Goal: Information Seeking & Learning: Learn about a topic

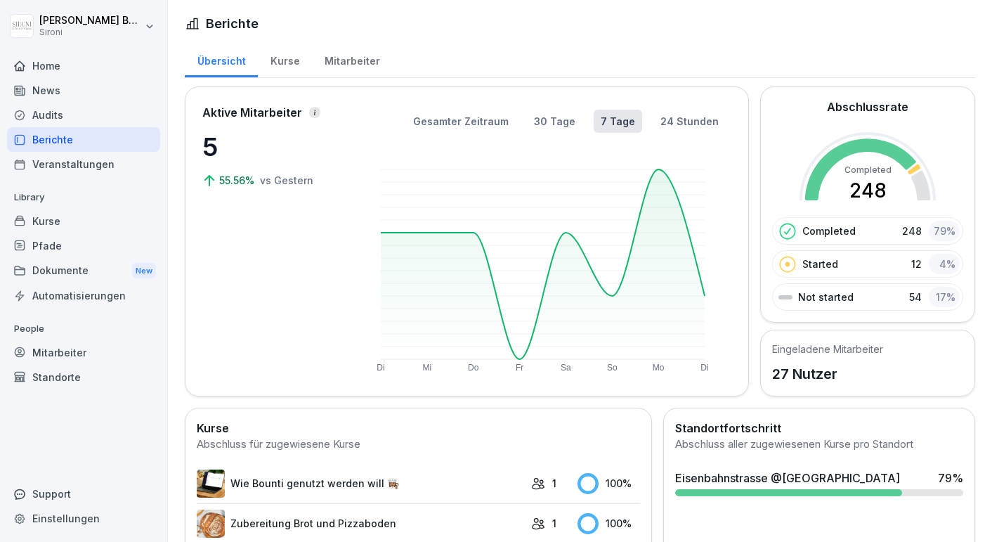
click at [339, 61] on div "Mitarbeiter" at bounding box center [352, 59] width 80 height 36
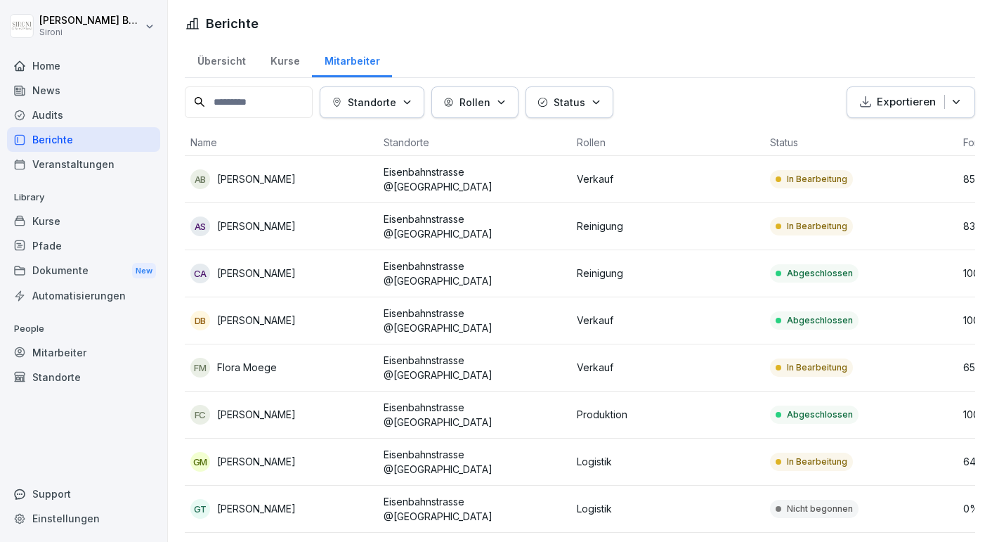
click at [519, 101] on button "Rollen" at bounding box center [474, 102] width 87 height 32
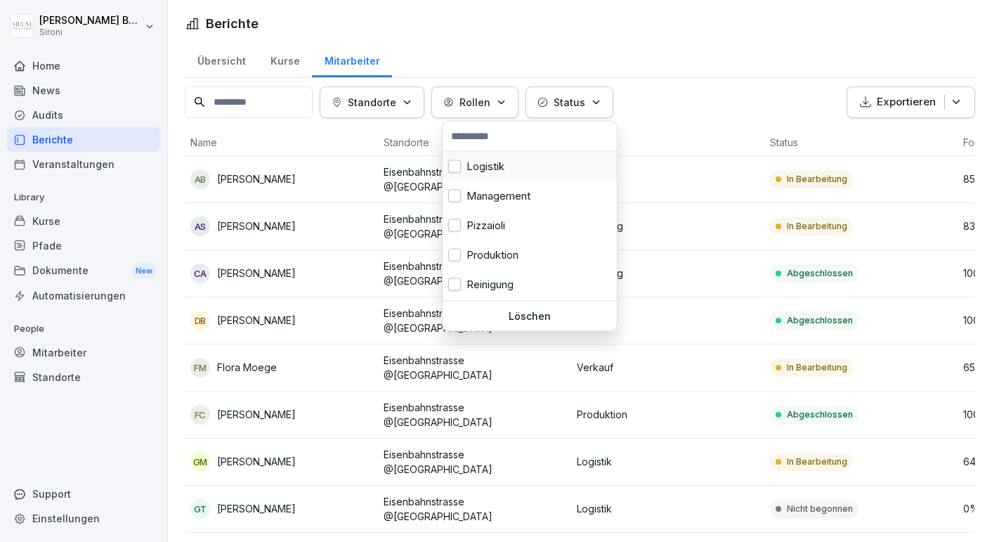
click at [460, 163] on button "button" at bounding box center [454, 166] width 13 height 13
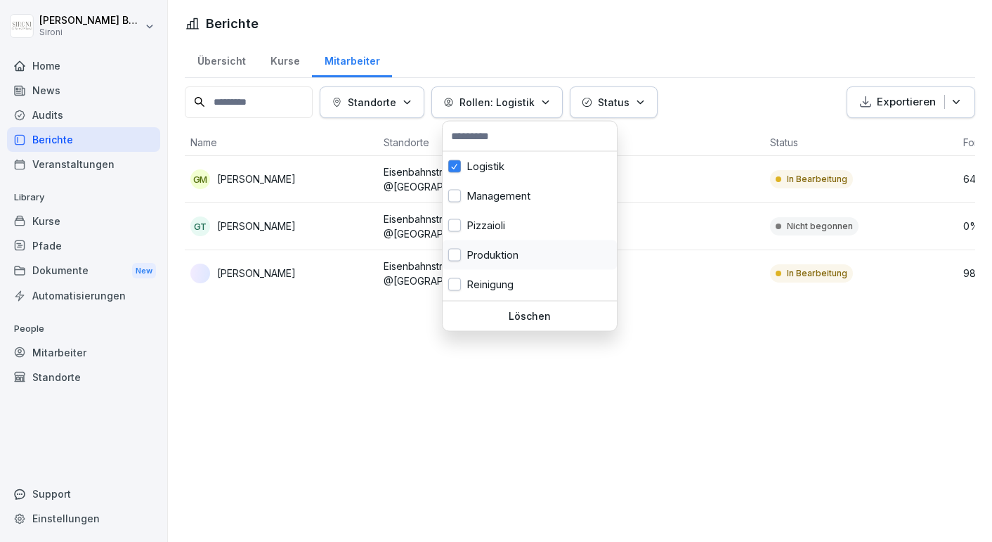
click at [459, 253] on button "button" at bounding box center [454, 255] width 13 height 13
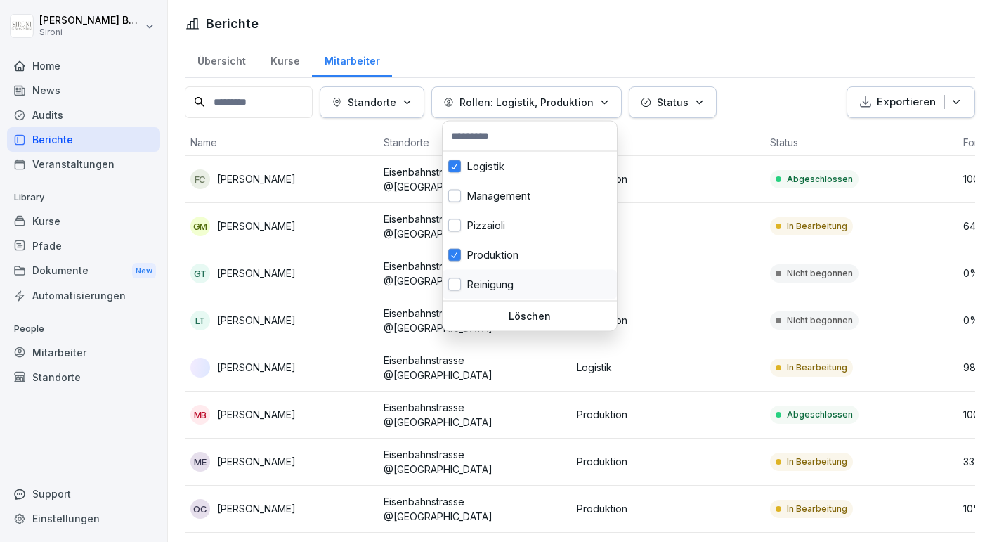
click at [462, 288] on div "Reinigung" at bounding box center [530, 285] width 174 height 30
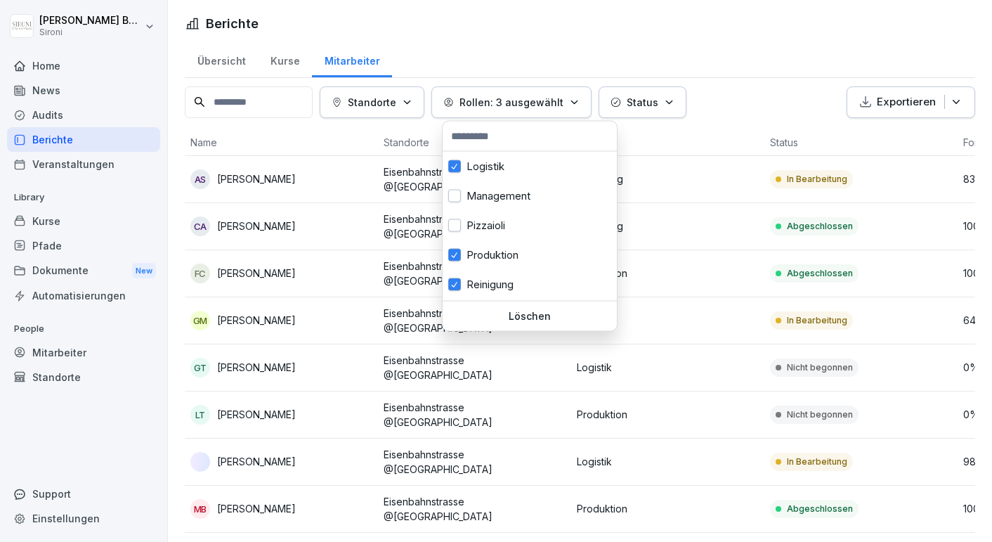
click at [540, 319] on p "Löschen" at bounding box center [529, 316] width 163 height 13
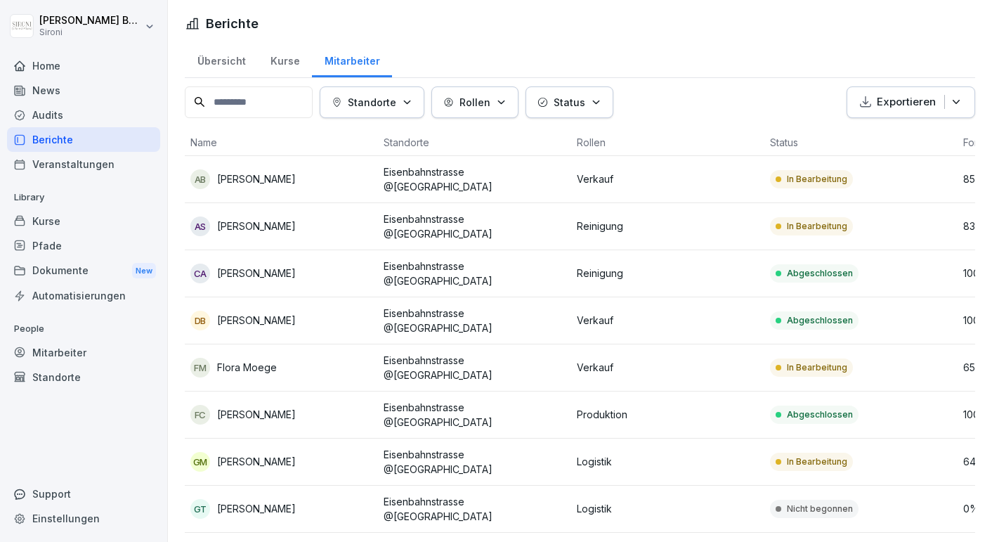
click at [478, 112] on button "Rollen" at bounding box center [474, 102] width 87 height 32
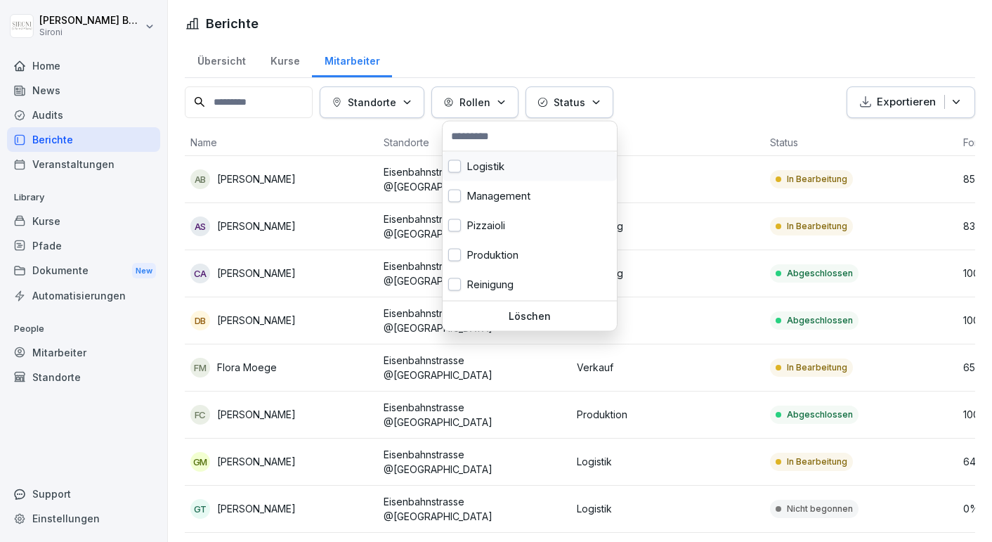
click at [460, 165] on button "button" at bounding box center [454, 166] width 13 height 13
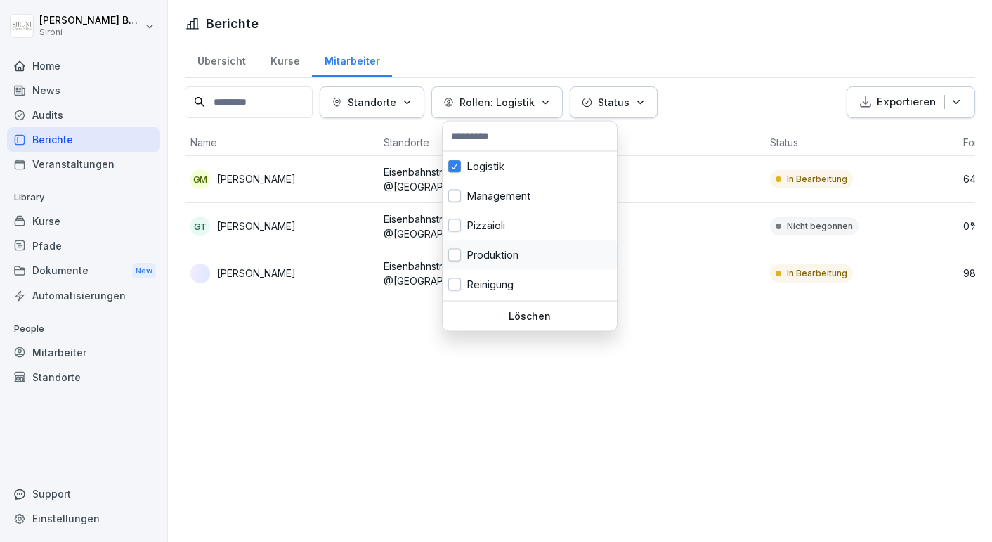
click at [460, 247] on div "Produktion" at bounding box center [530, 255] width 174 height 30
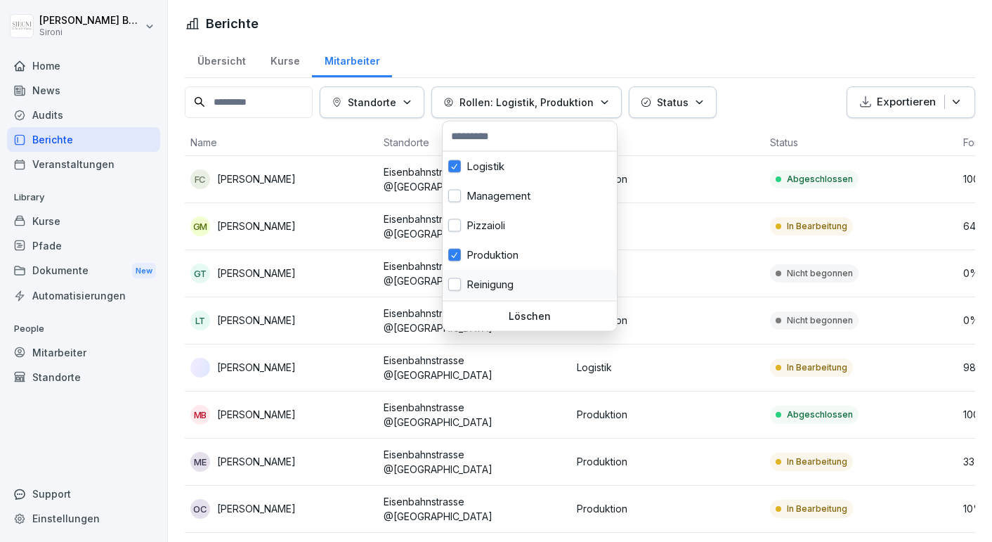
click at [462, 284] on div "Reinigung" at bounding box center [530, 285] width 174 height 30
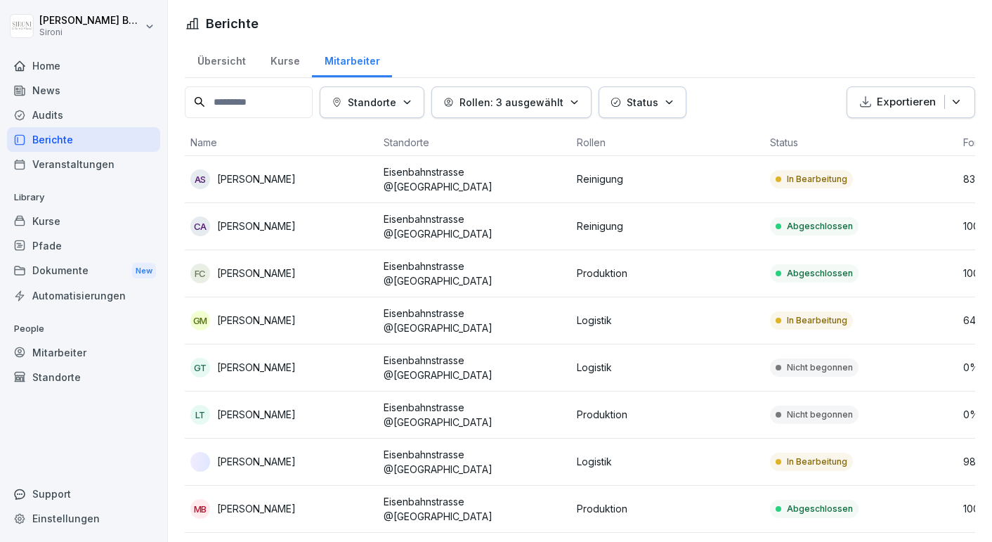
click at [699, 28] on html "Vittorio Bazzano Sironi Home News Audits Berichte Veranstaltungen Library Kurse…" at bounding box center [496, 271] width 992 height 542
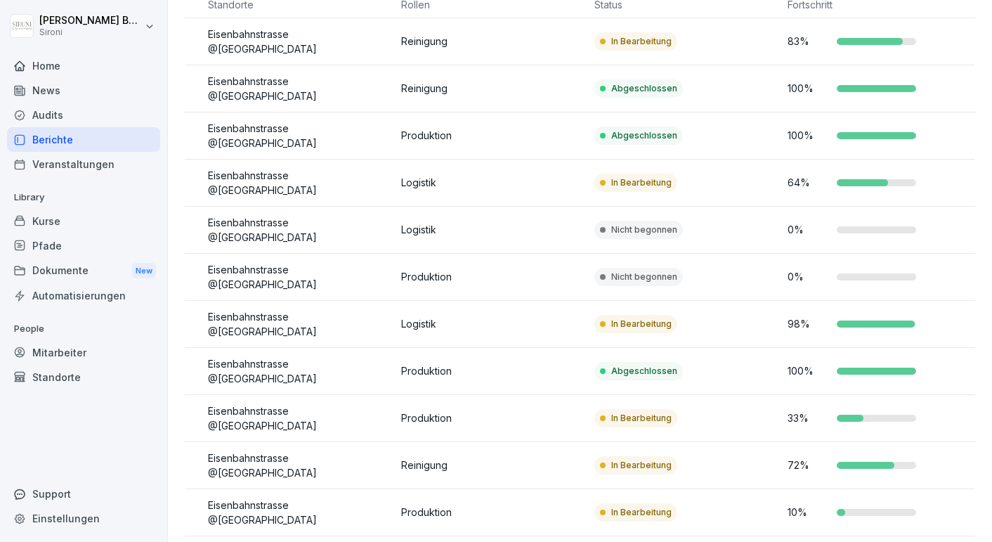
scroll to position [133, 0]
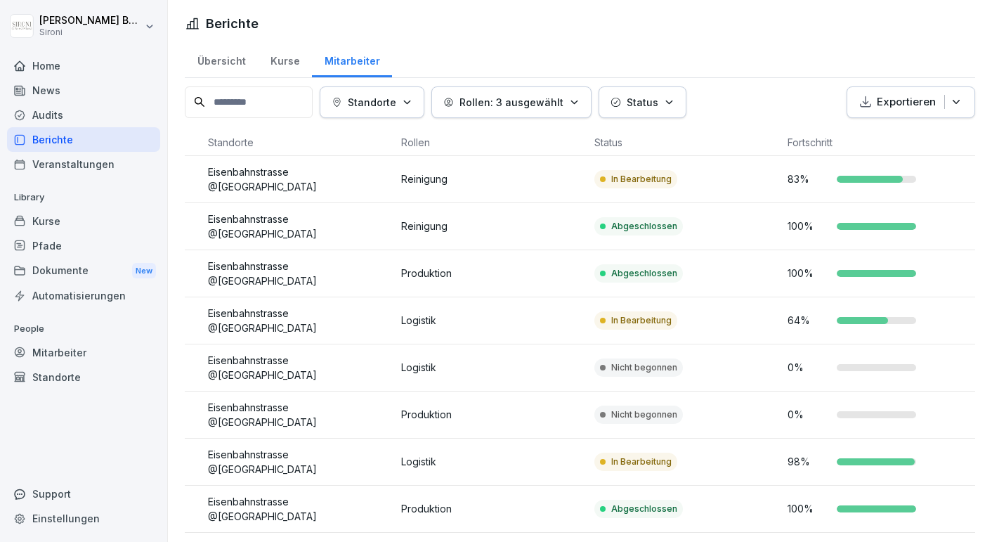
click at [60, 221] on div "Kurse" at bounding box center [83, 221] width 153 height 25
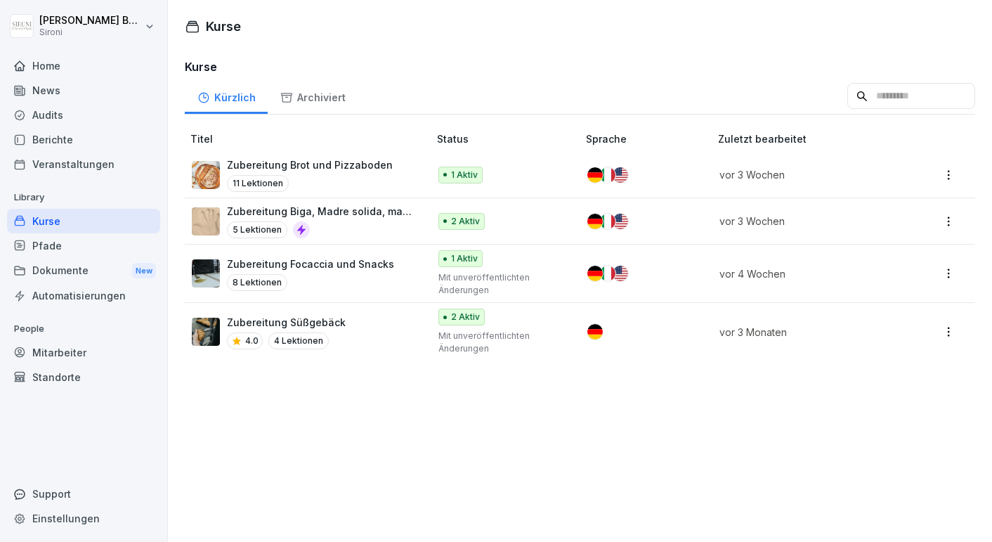
click at [323, 164] on p "Zubereitung Brot und Pizzaboden" at bounding box center [310, 164] width 166 height 15
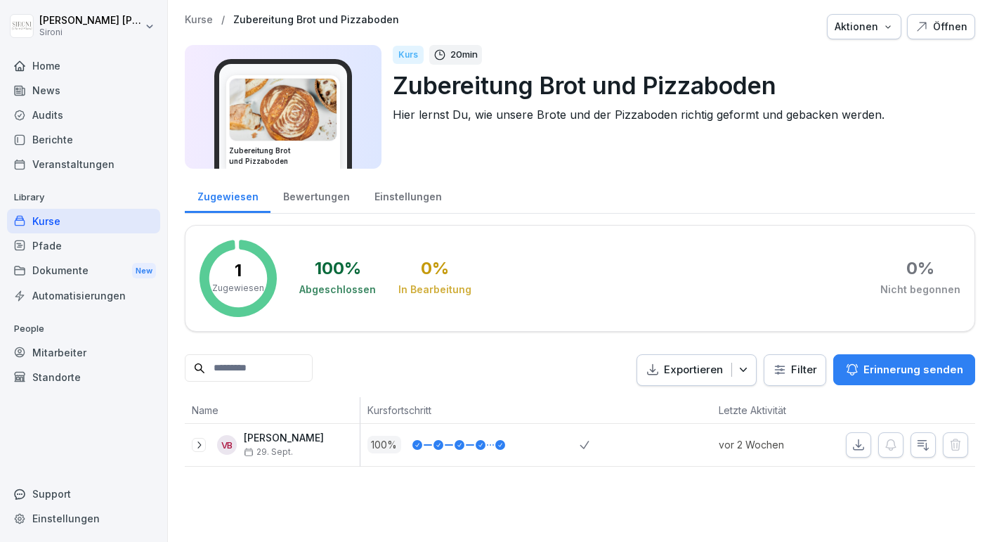
click at [53, 215] on div "Kurse" at bounding box center [83, 221] width 153 height 25
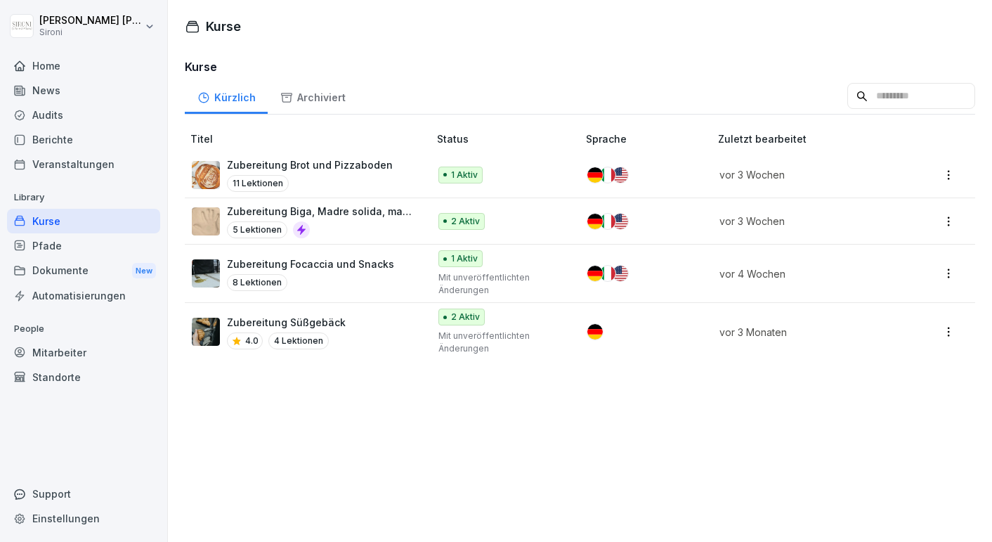
click at [336, 89] on div "Archiviert" at bounding box center [313, 96] width 90 height 36
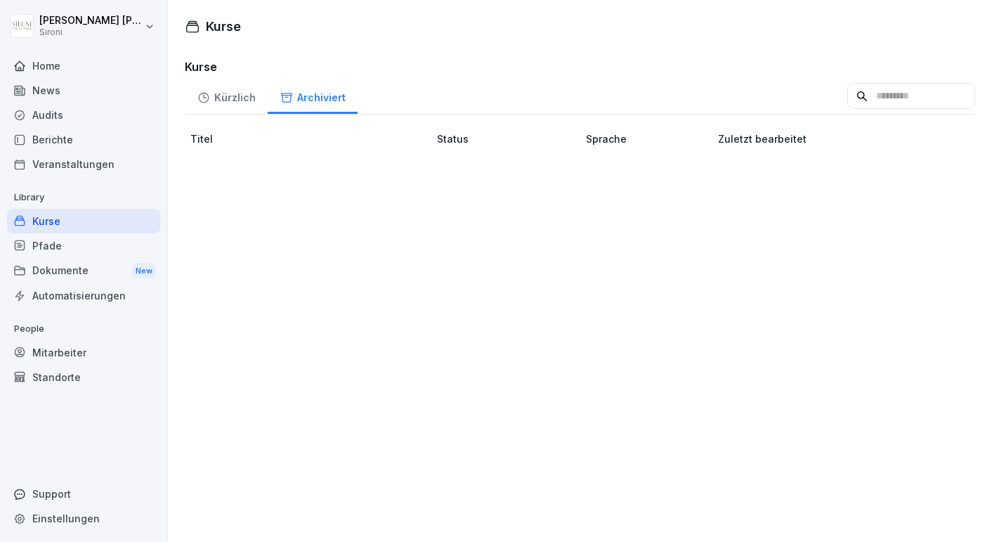
click at [226, 94] on div "Kürzlich" at bounding box center [226, 96] width 83 height 36
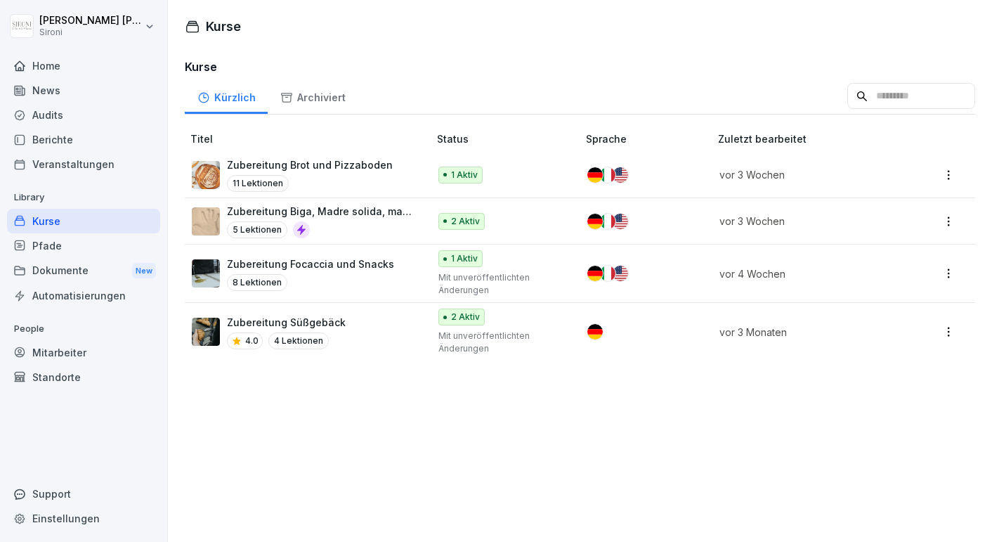
click at [325, 150] on th "Titel" at bounding box center [308, 139] width 247 height 26
click at [84, 356] on div "Mitarbeiter" at bounding box center [83, 352] width 153 height 25
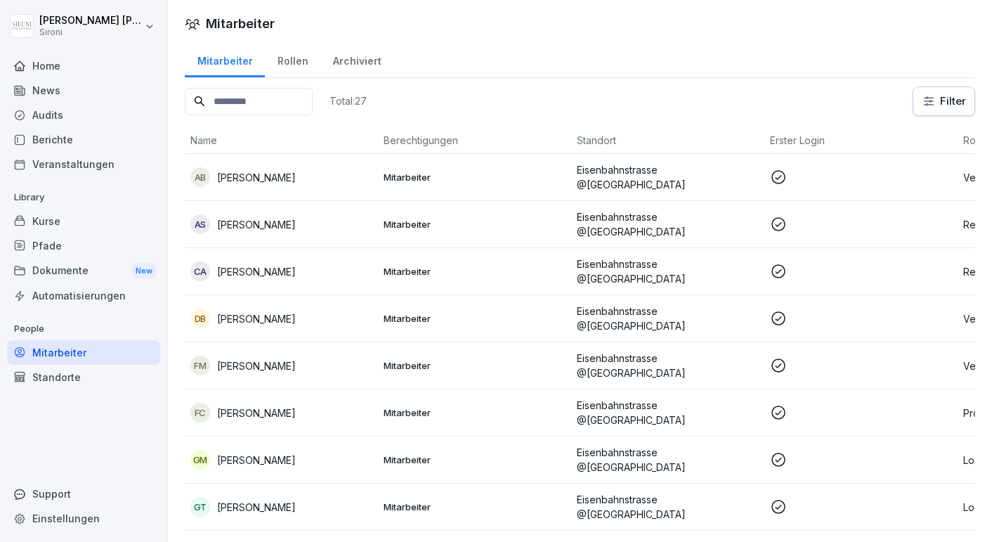
click at [62, 216] on div "Kurse" at bounding box center [83, 221] width 153 height 25
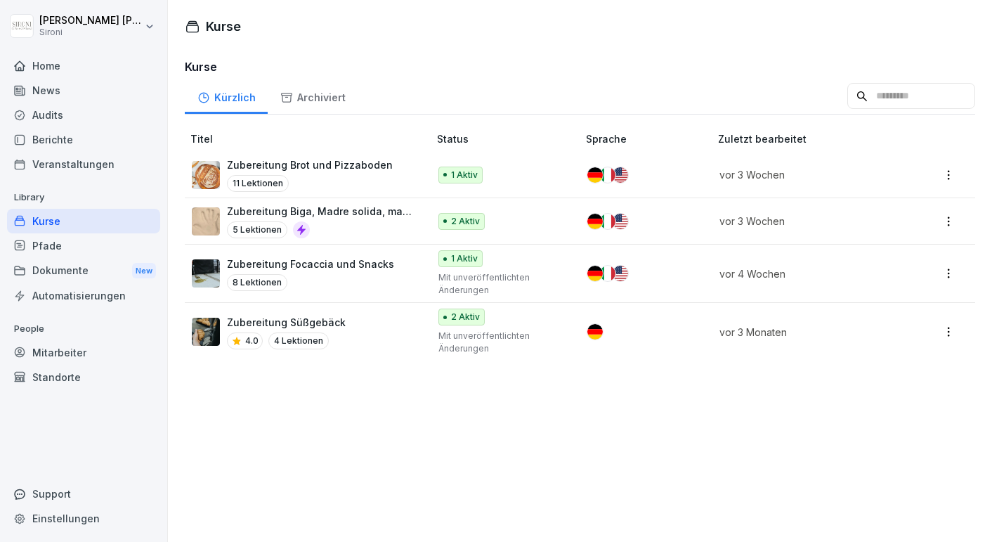
click at [303, 167] on p "Zubereitung Brot und Pizzaboden" at bounding box center [310, 164] width 166 height 15
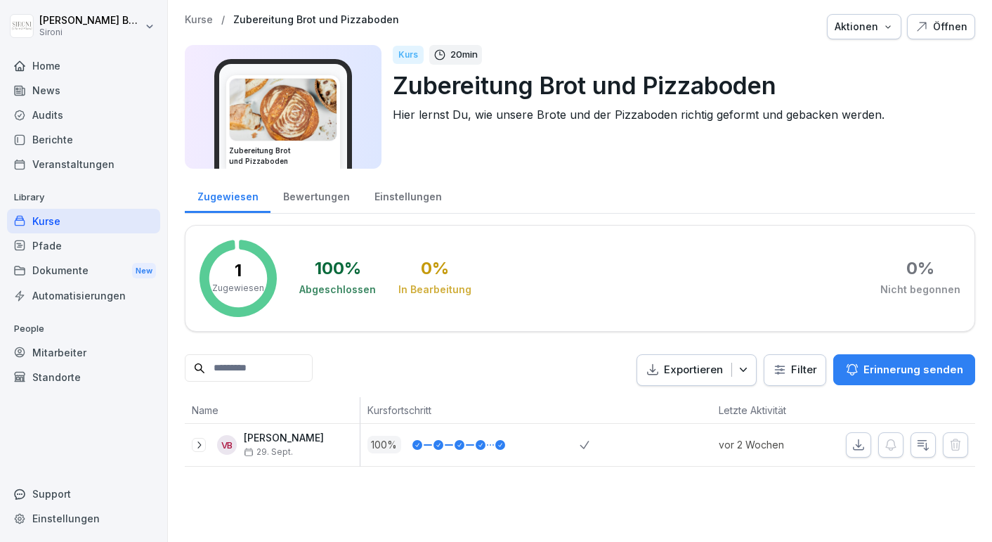
click at [947, 19] on div "Öffnen" at bounding box center [941, 26] width 53 height 15
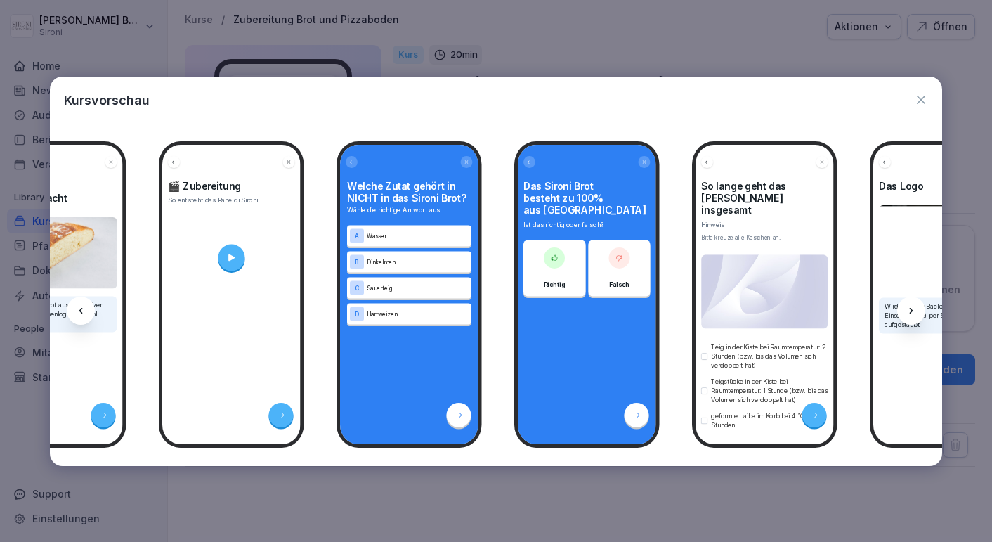
scroll to position [0, 1218]
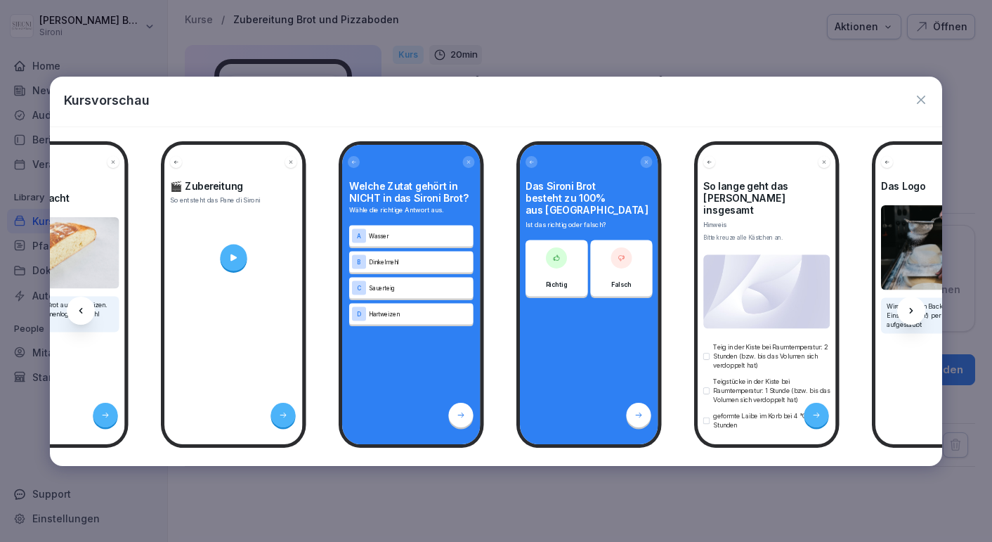
click at [925, 100] on icon "button" at bounding box center [921, 100] width 14 height 14
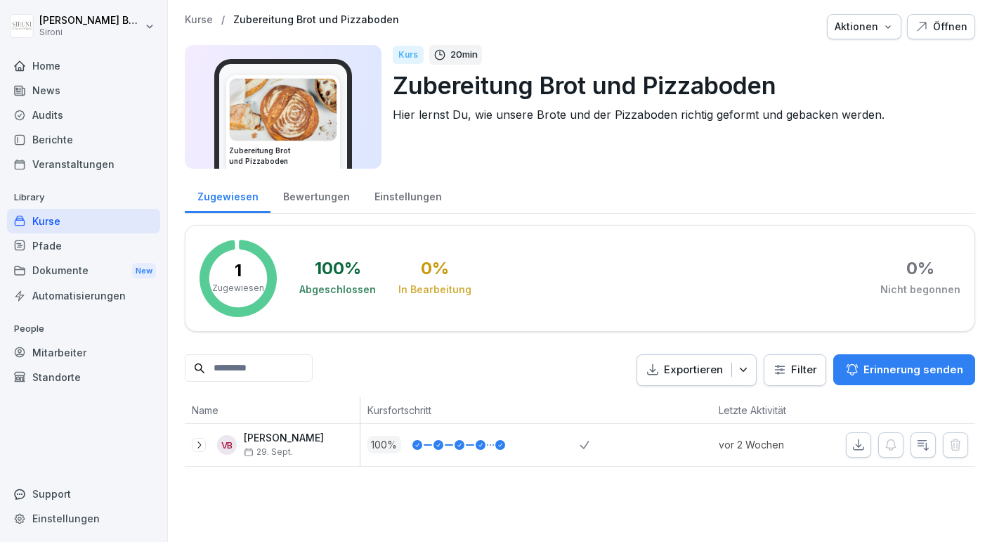
click at [332, 201] on div "Bewertungen" at bounding box center [315, 195] width 91 height 36
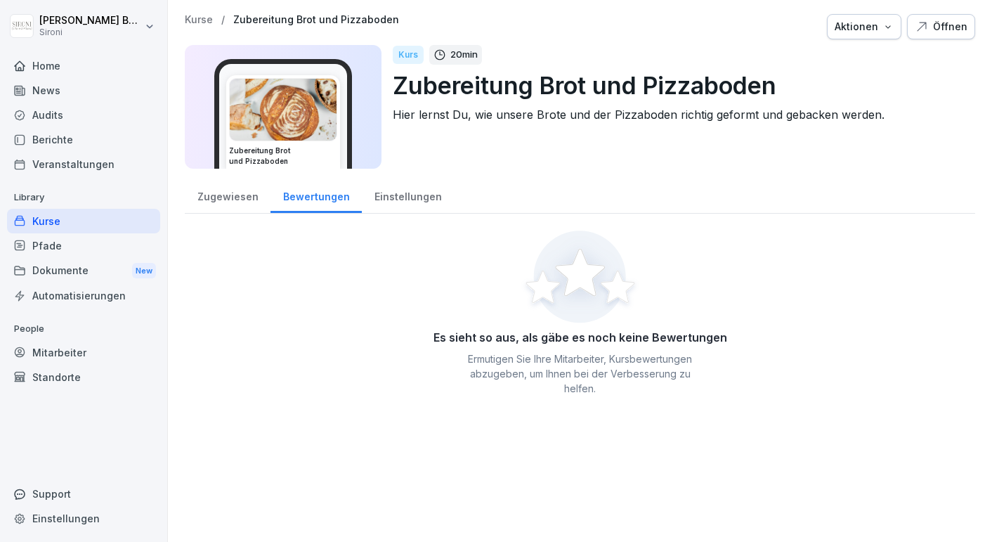
click at [393, 191] on div "Einstellungen" at bounding box center [408, 195] width 92 height 36
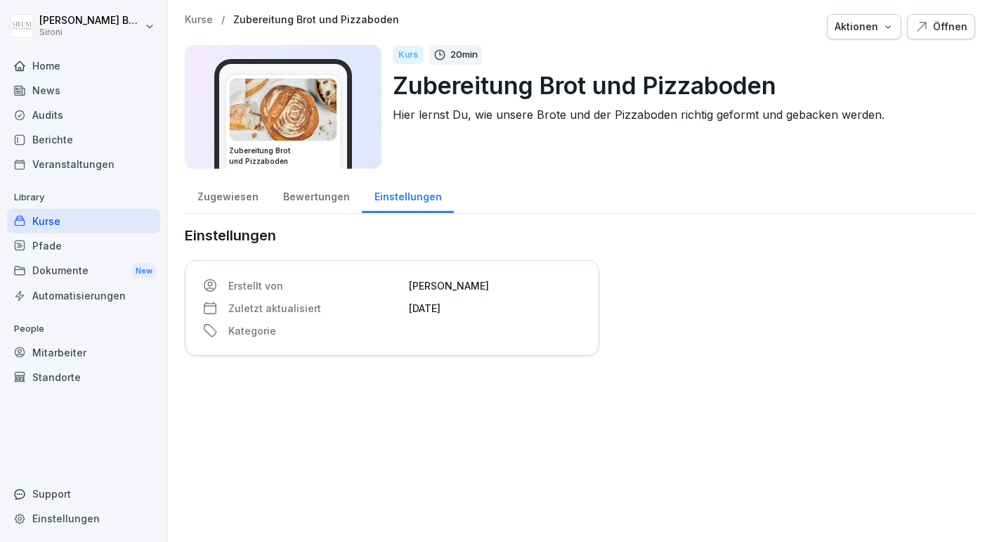
click at [227, 197] on div "Zugewiesen" at bounding box center [228, 195] width 86 height 36
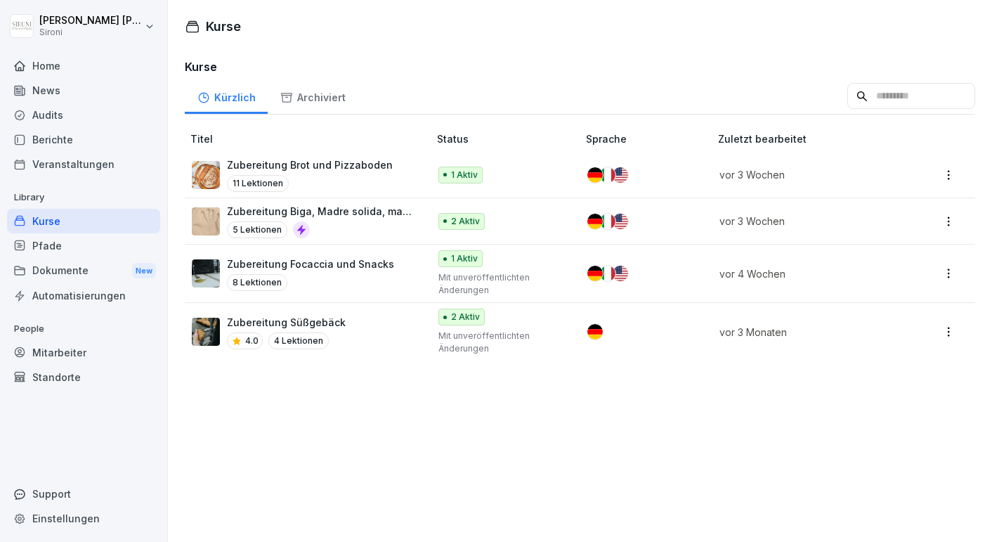
click at [306, 268] on p "Zubereitung Focaccia und Snacks" at bounding box center [310, 263] width 167 height 15
click at [316, 93] on div "Archiviert" at bounding box center [313, 96] width 90 height 36
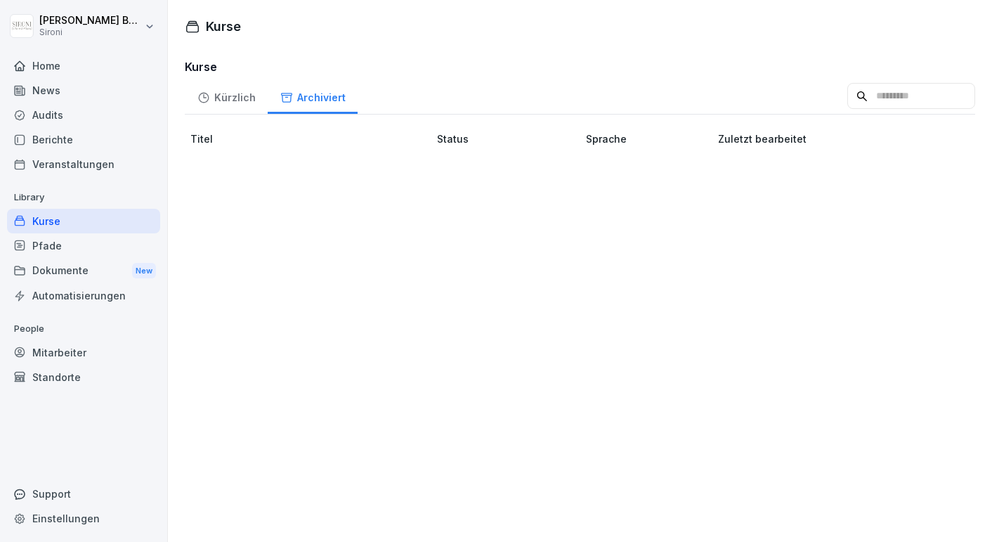
click at [240, 103] on div "Kürzlich" at bounding box center [226, 96] width 83 height 36
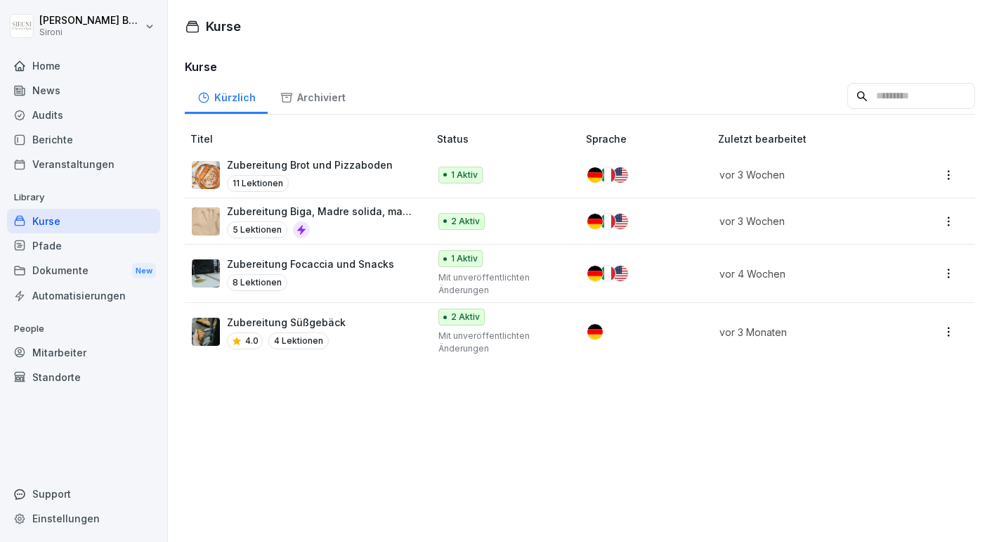
click at [54, 249] on div "Pfade" at bounding box center [83, 245] width 153 height 25
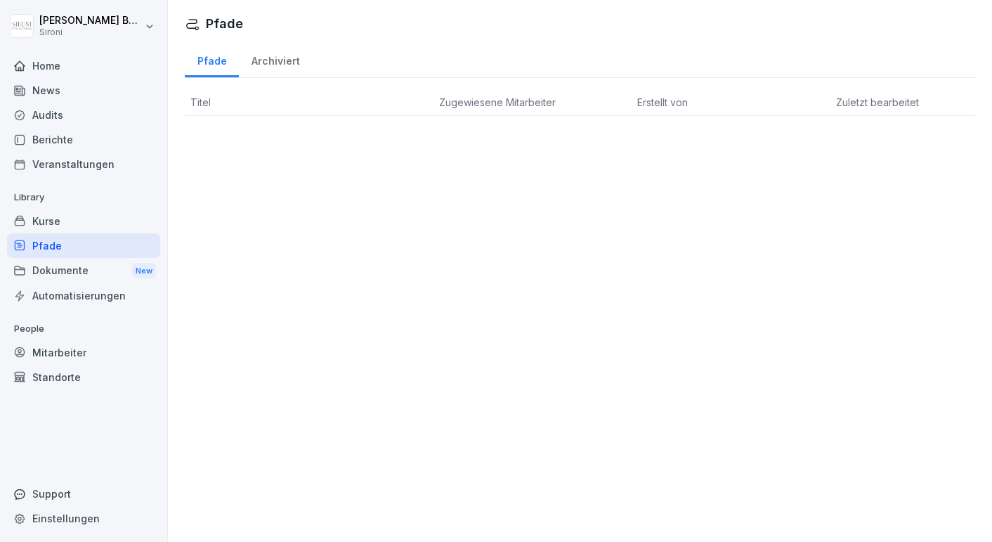
click at [69, 268] on div "Dokumente New" at bounding box center [83, 271] width 153 height 26
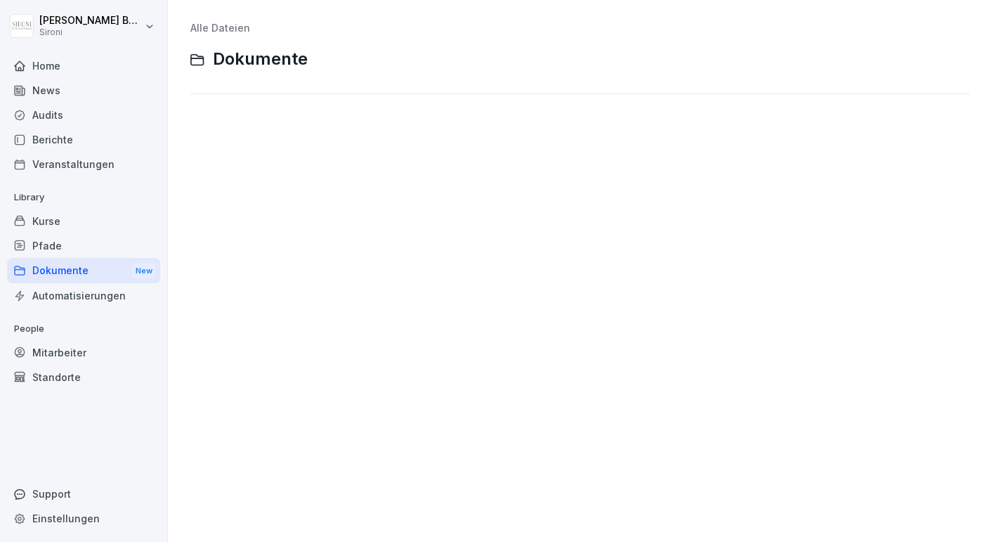
click at [83, 292] on div "Automatisierungen" at bounding box center [83, 295] width 153 height 25
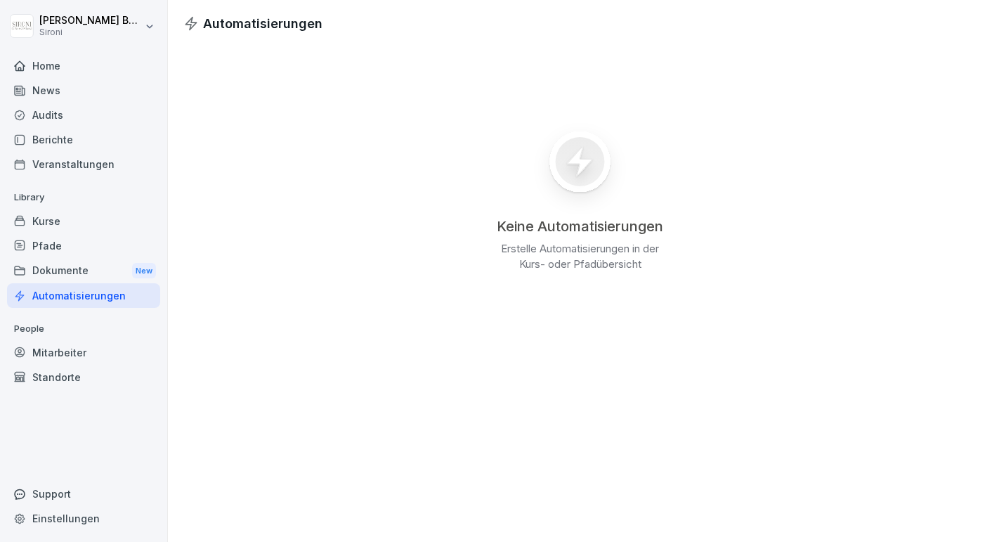
click at [69, 353] on div "Mitarbeiter" at bounding box center [83, 352] width 153 height 25
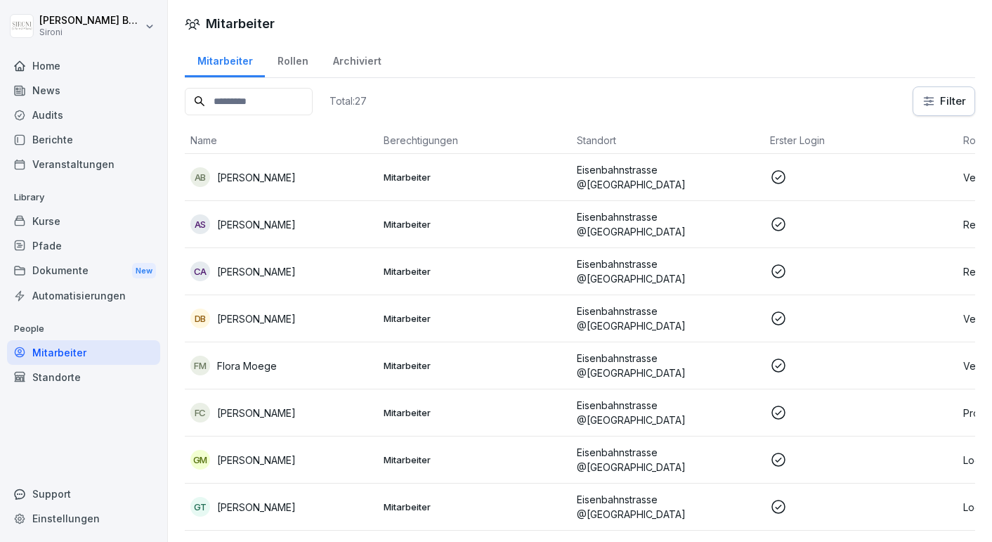
click at [290, 64] on div "Rollen" at bounding box center [293, 59] width 56 height 36
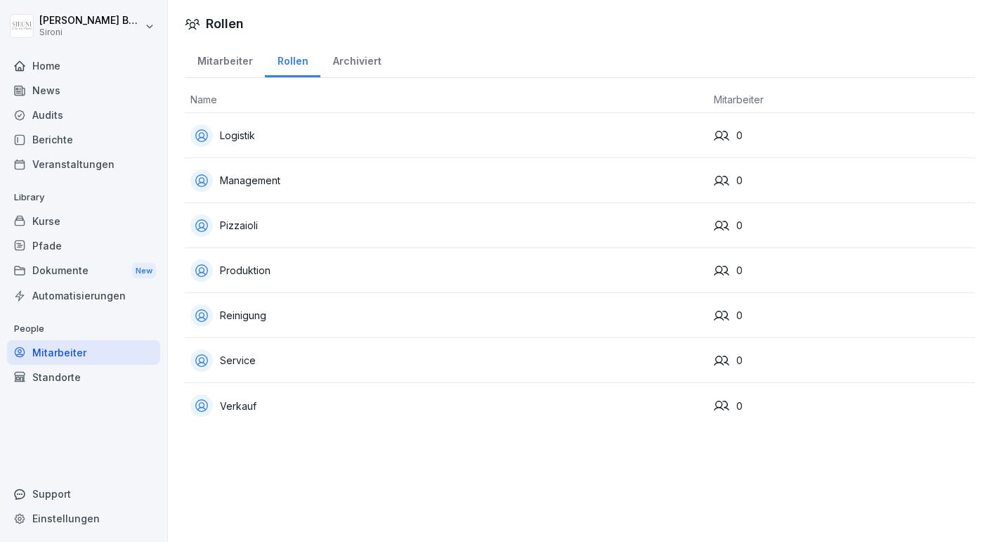
click at [245, 139] on div "Logistik" at bounding box center [446, 135] width 512 height 22
click at [56, 222] on div "Kurse" at bounding box center [83, 221] width 153 height 25
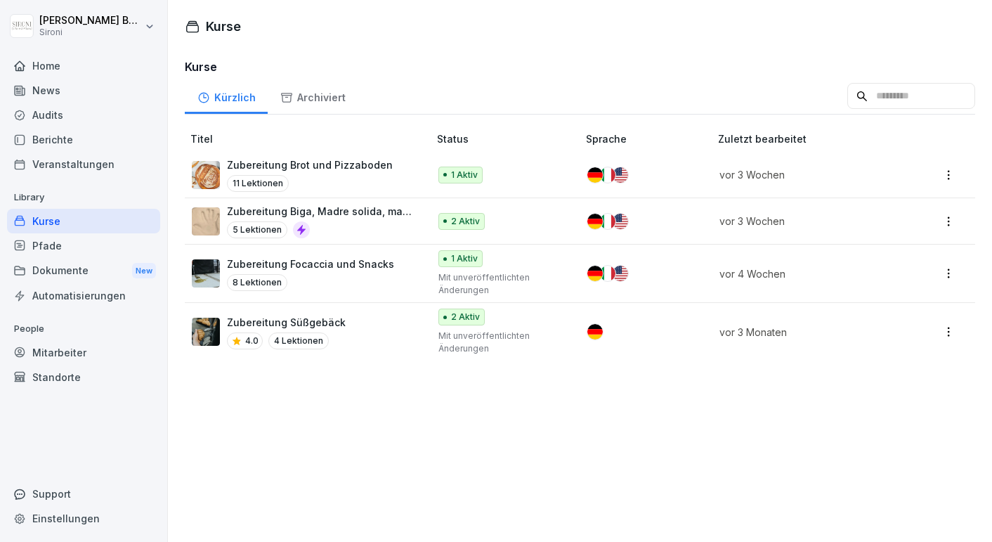
click at [64, 355] on div "Mitarbeiter" at bounding box center [83, 352] width 153 height 25
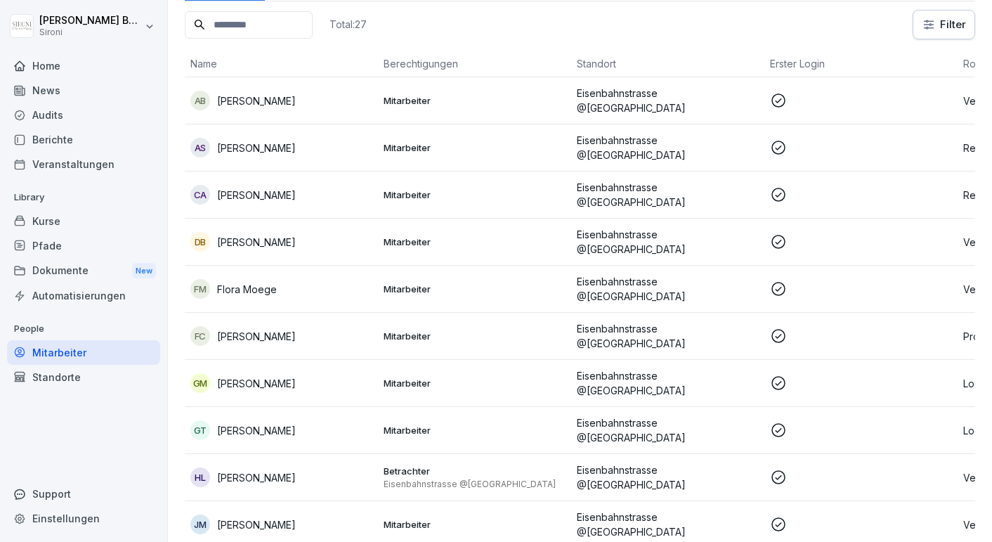
scroll to position [107, 0]
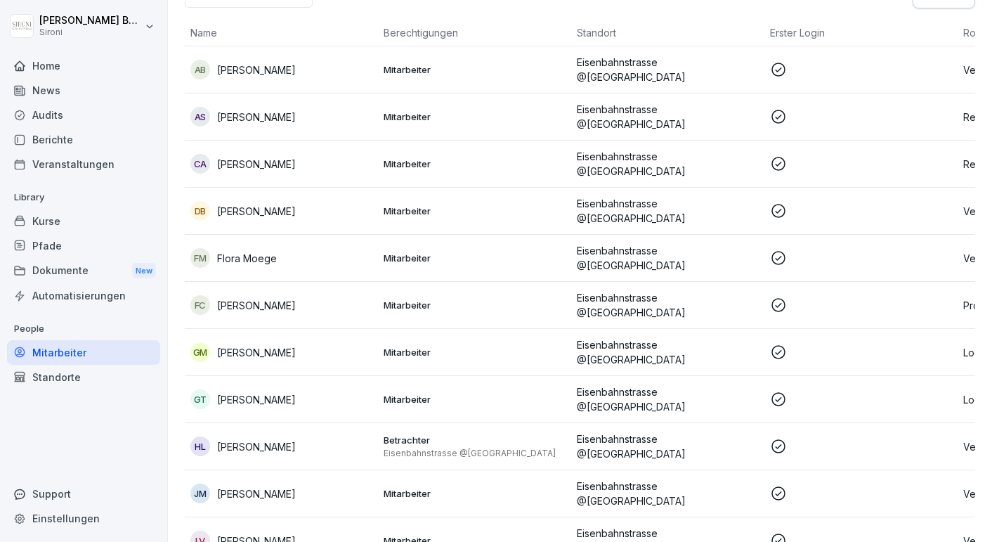
click at [259, 345] on p "[PERSON_NAME]" at bounding box center [256, 352] width 79 height 15
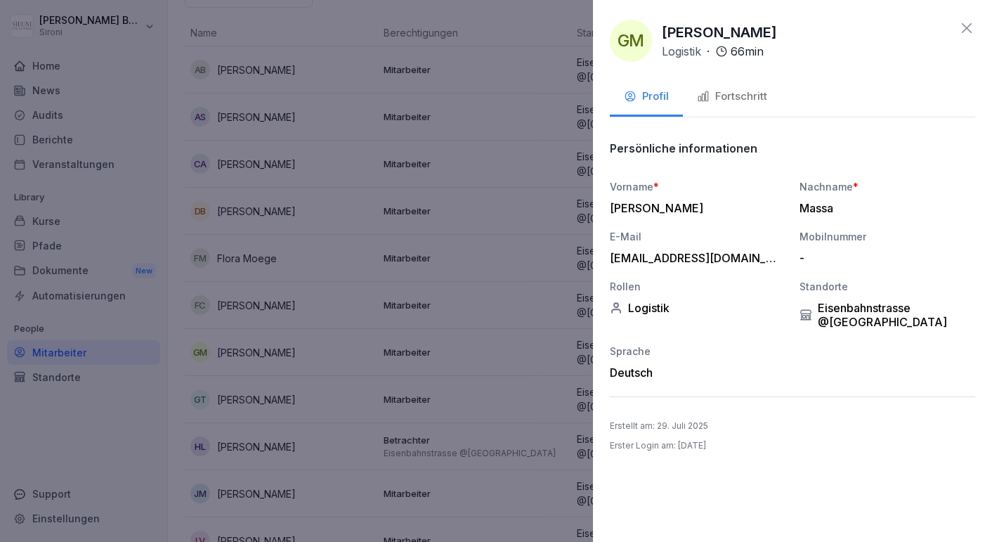
click at [726, 98] on div "Fortschritt" at bounding box center [732, 97] width 70 height 16
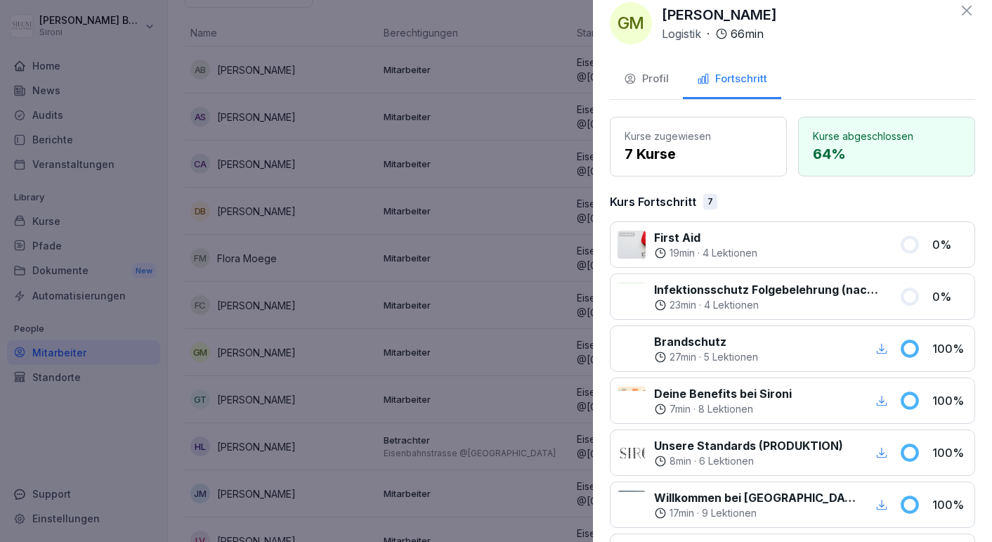
scroll to position [0, 0]
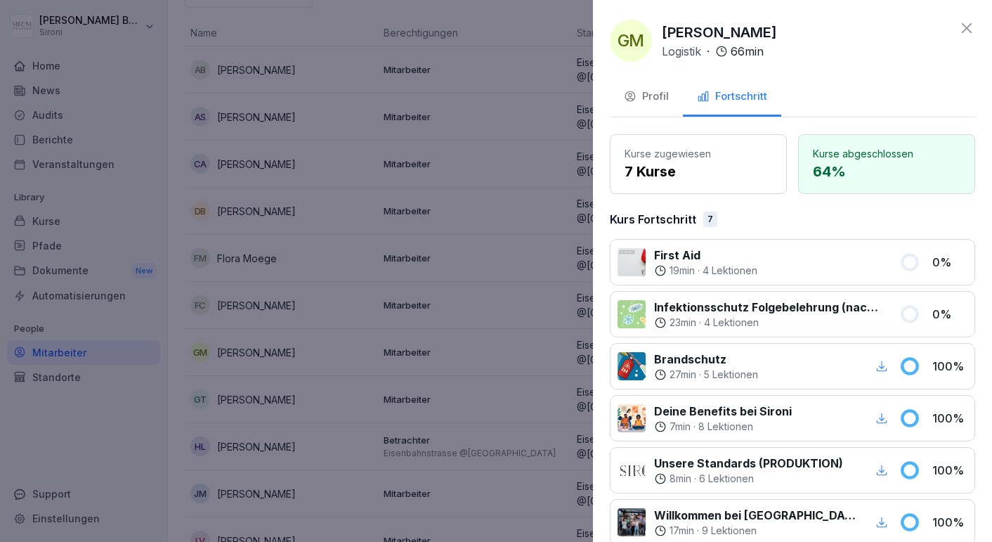
click at [965, 28] on icon at bounding box center [967, 28] width 10 height 10
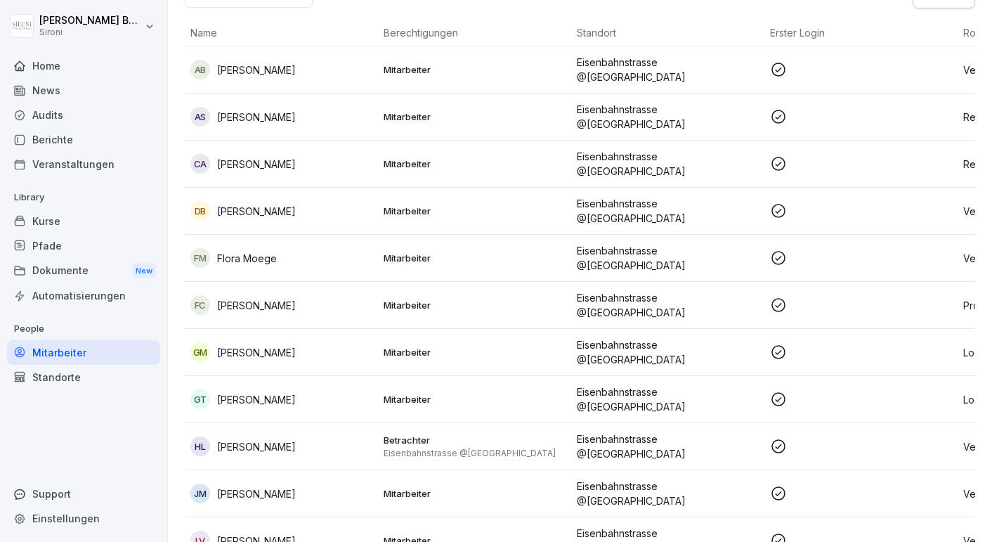
click at [53, 224] on div "Kurse" at bounding box center [83, 221] width 153 height 25
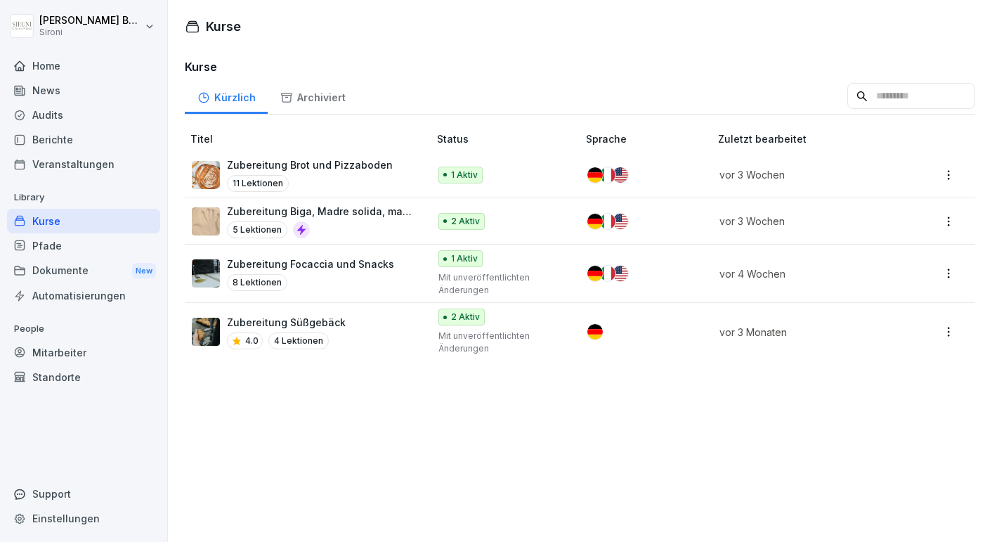
click at [59, 143] on div "Berichte" at bounding box center [83, 139] width 153 height 25
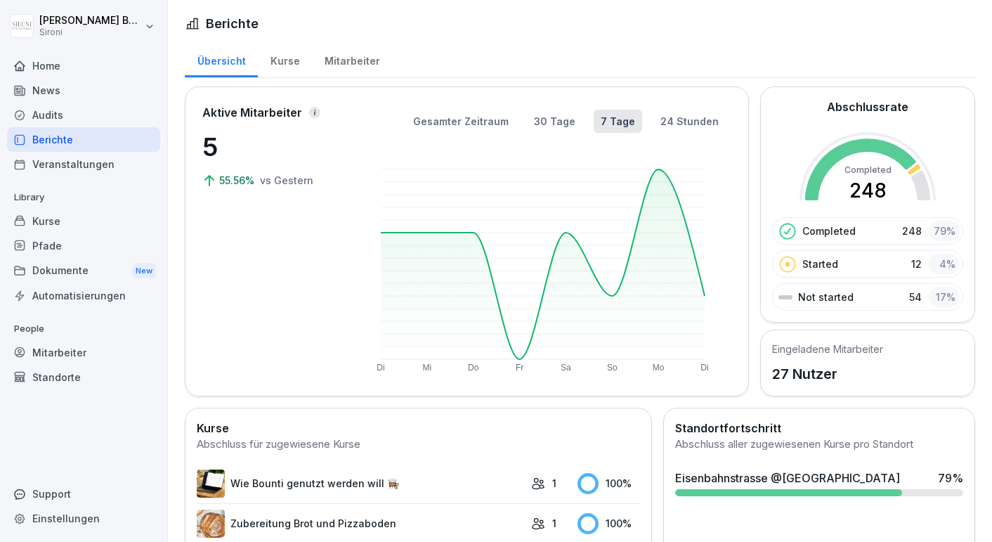
click at [279, 62] on div "Kurse" at bounding box center [285, 59] width 54 height 36
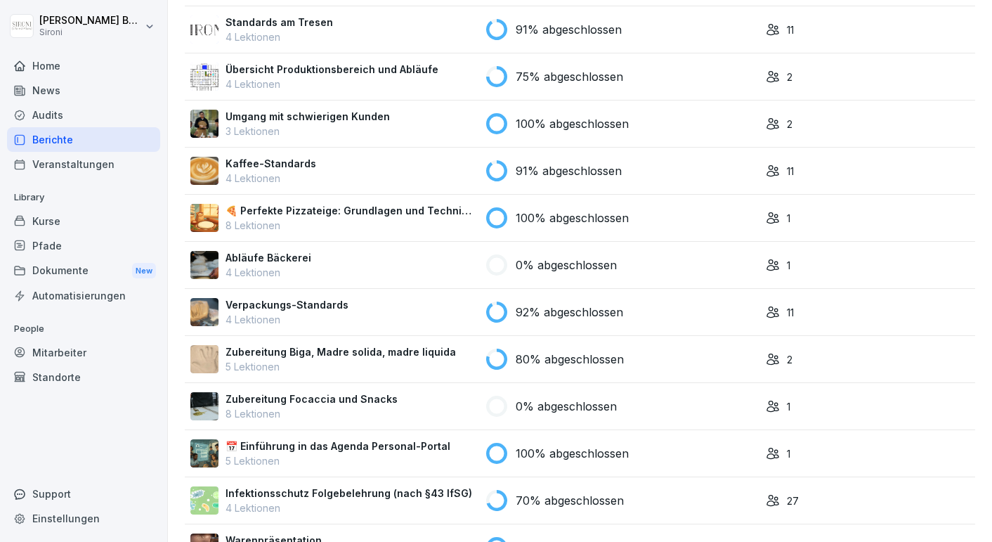
scroll to position [604, 0]
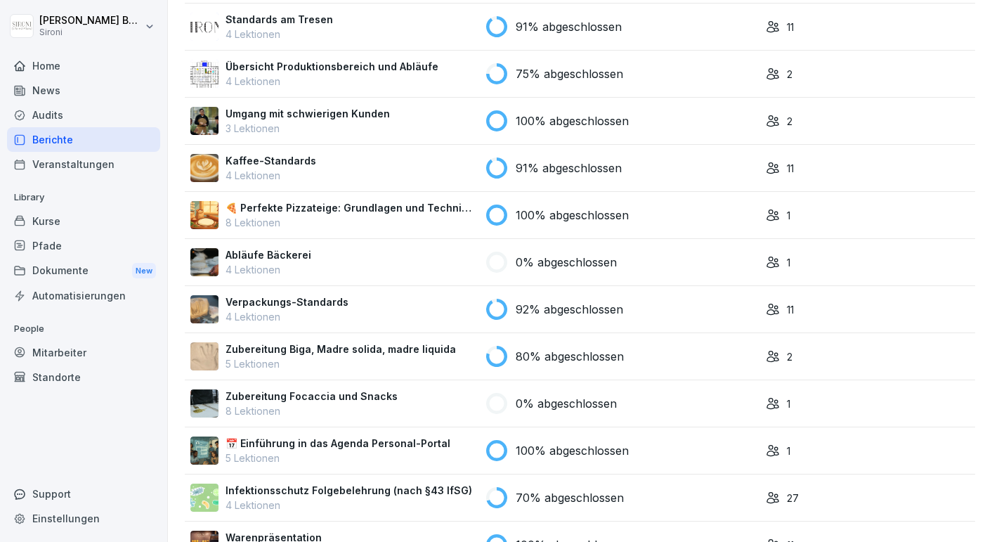
click at [359, 354] on p "Zubereitung Biga, Madre solida, madre liquida" at bounding box center [341, 348] width 230 height 15
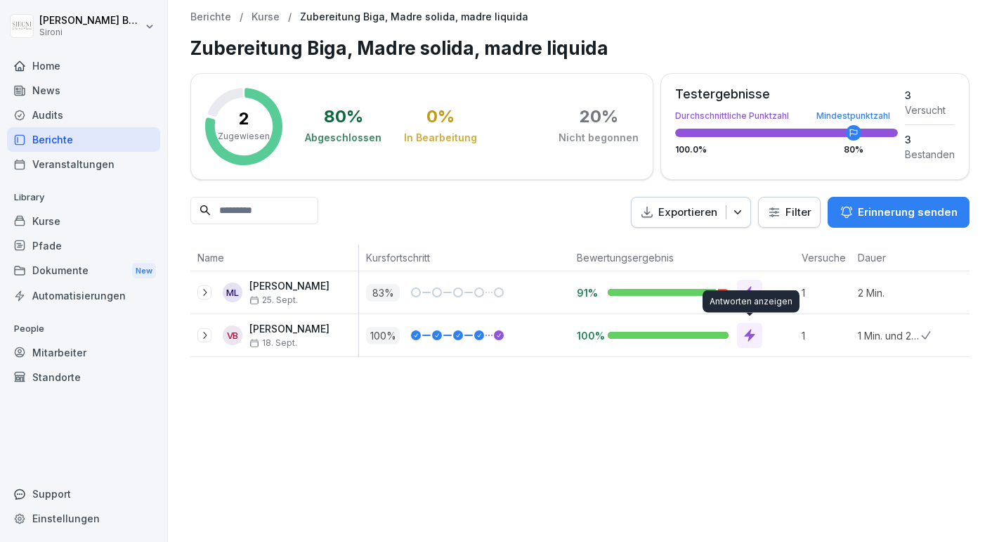
click at [752, 339] on icon at bounding box center [750, 335] width 14 height 14
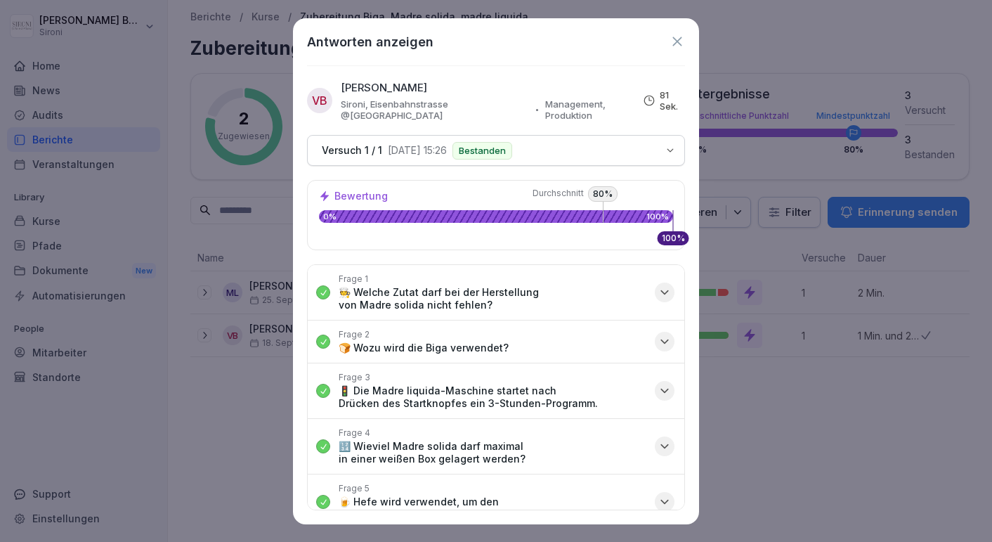
click at [667, 292] on icon "button" at bounding box center [665, 292] width 14 height 14
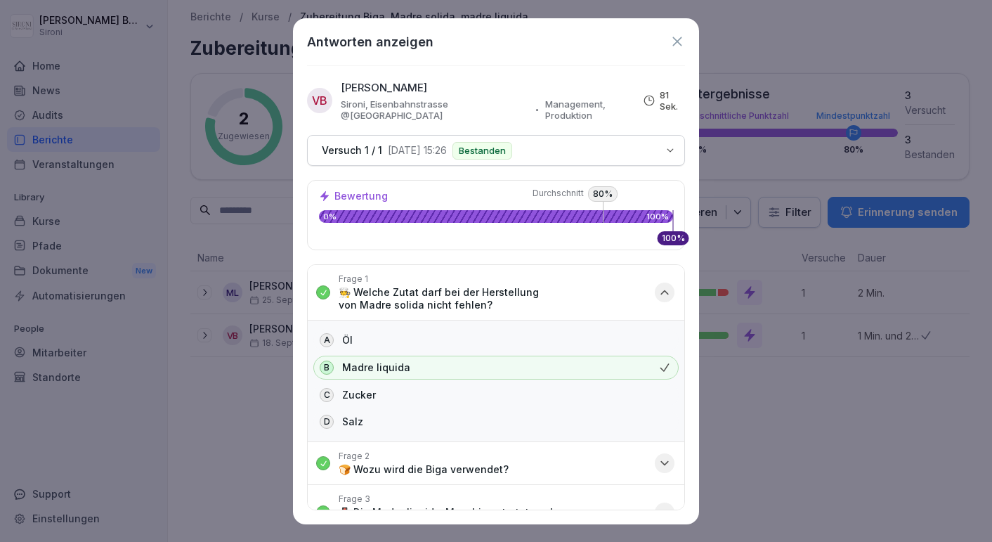
click at [667, 292] on icon "button" at bounding box center [665, 292] width 14 height 14
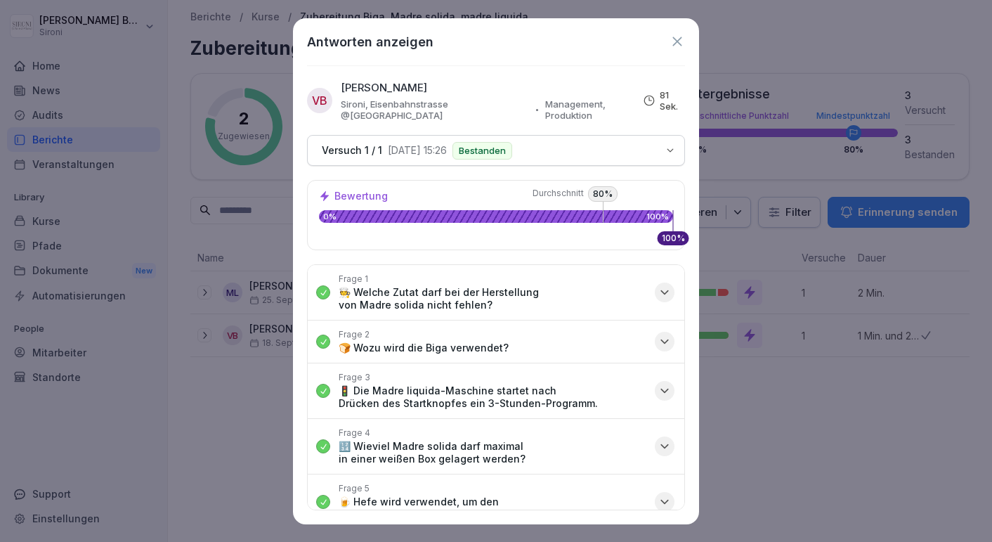
click at [675, 42] on icon at bounding box center [677, 41] width 15 height 15
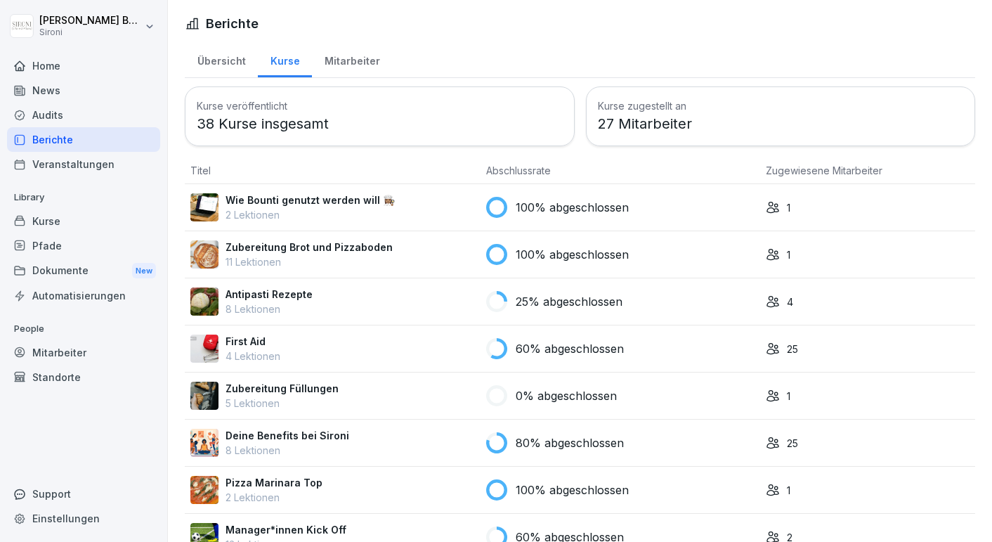
click at [291, 344] on div "First Aid 4 Lektionen" at bounding box center [332, 349] width 285 height 30
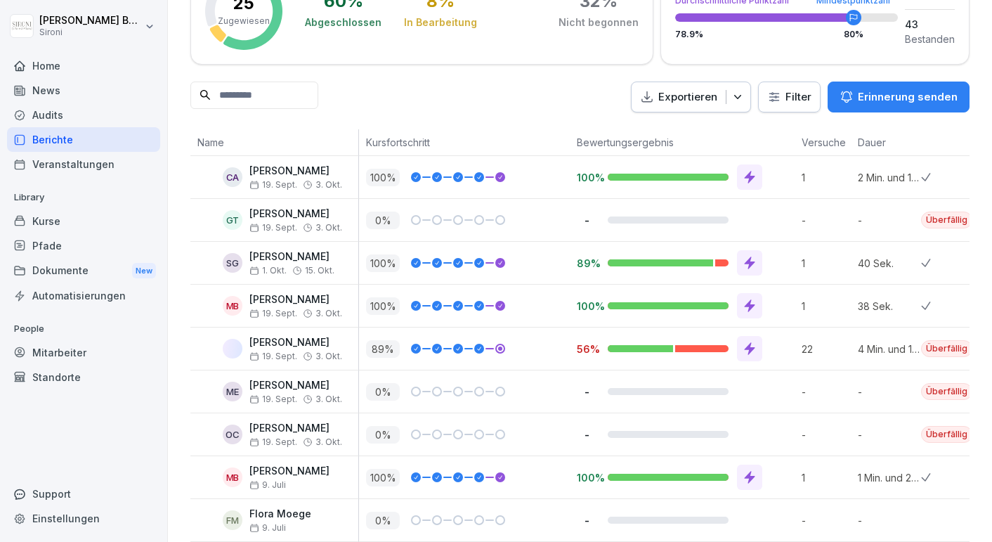
scroll to position [122, 0]
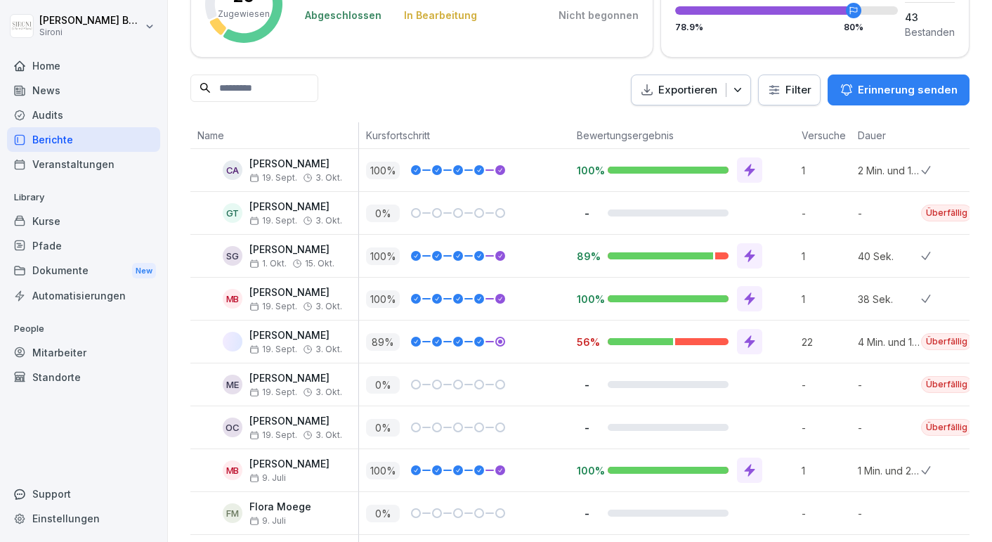
click at [748, 337] on icon at bounding box center [750, 341] width 14 height 14
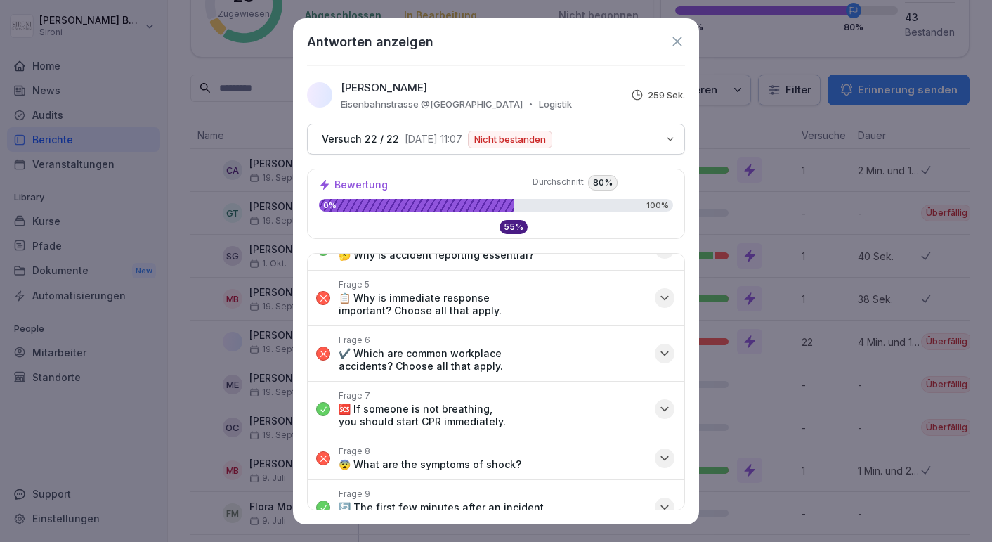
scroll to position [0, 0]
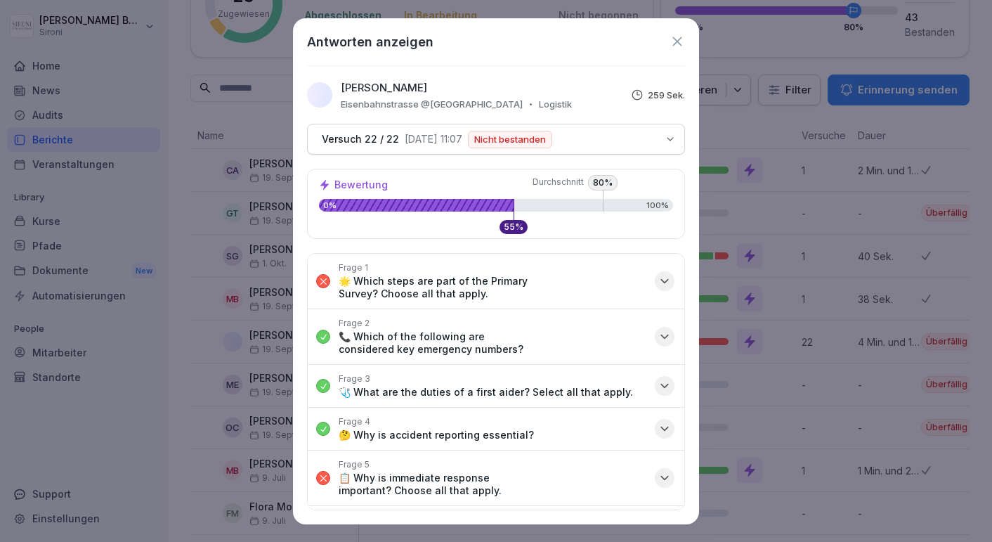
click at [682, 42] on icon at bounding box center [677, 41] width 15 height 15
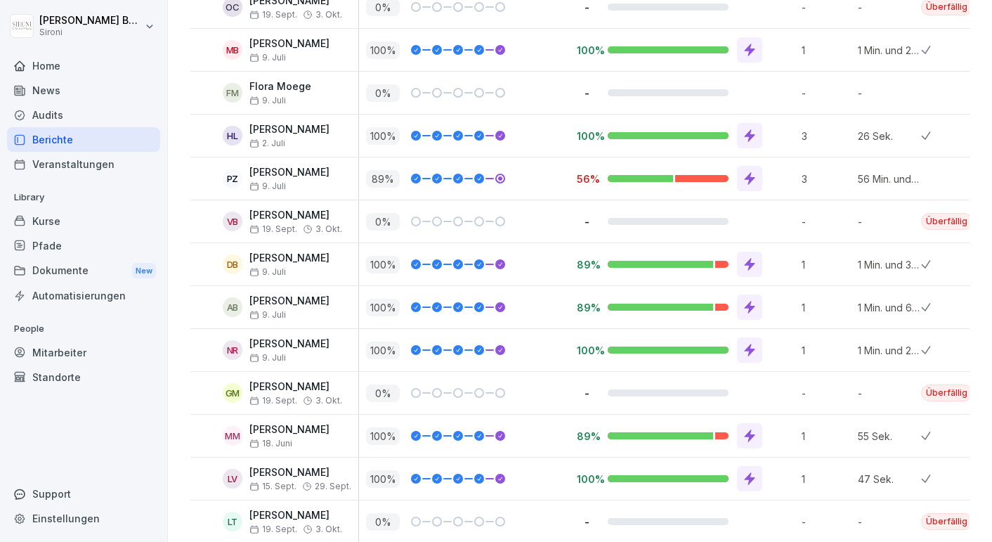
scroll to position [544, 0]
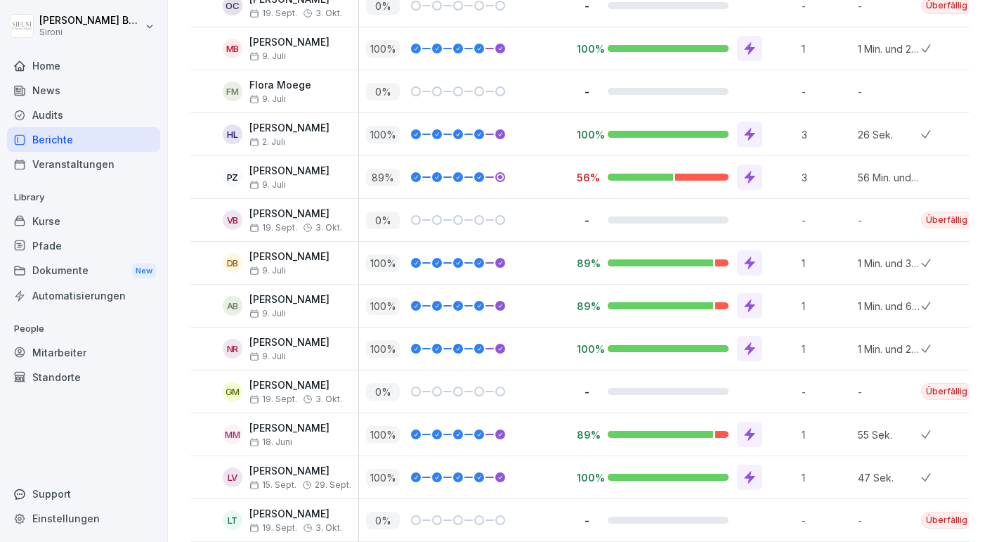
click at [747, 433] on icon at bounding box center [750, 435] width 11 height 13
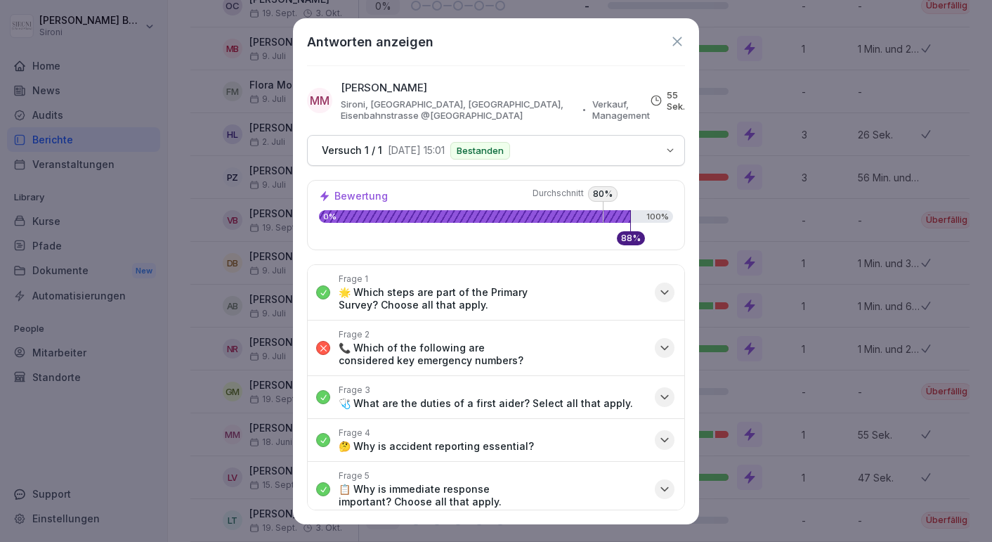
click at [664, 349] on icon "button" at bounding box center [664, 348] width 7 height 4
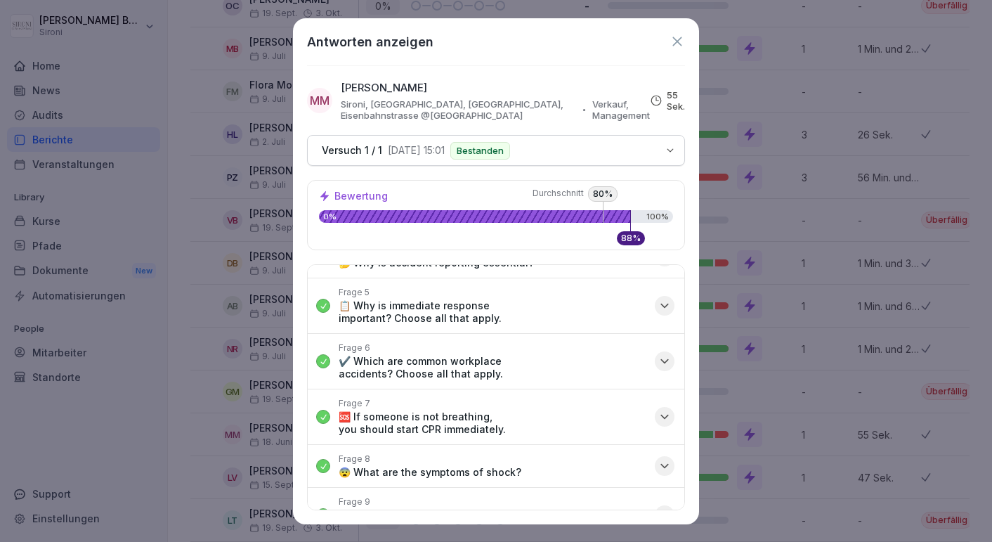
scroll to position [313, 0]
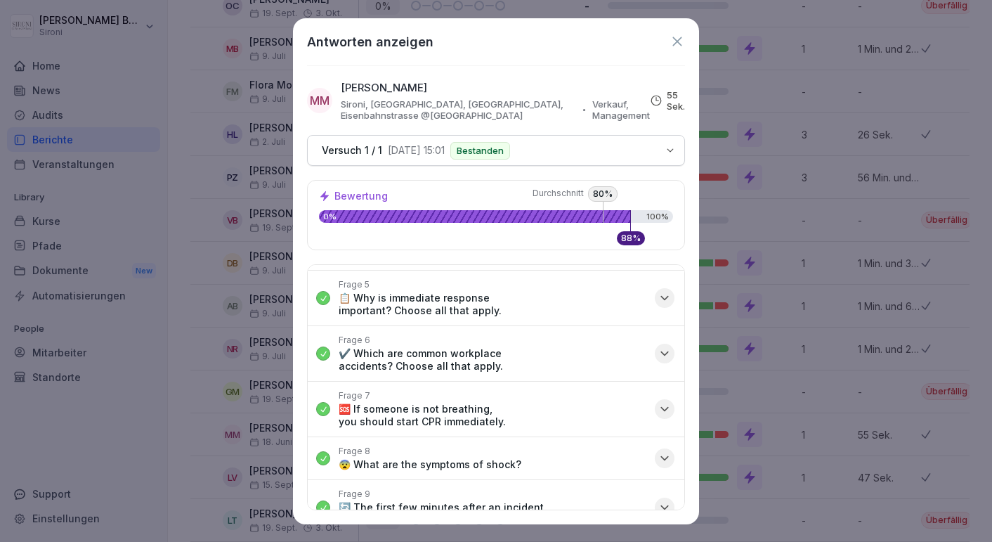
click at [679, 42] on icon at bounding box center [676, 41] width 9 height 9
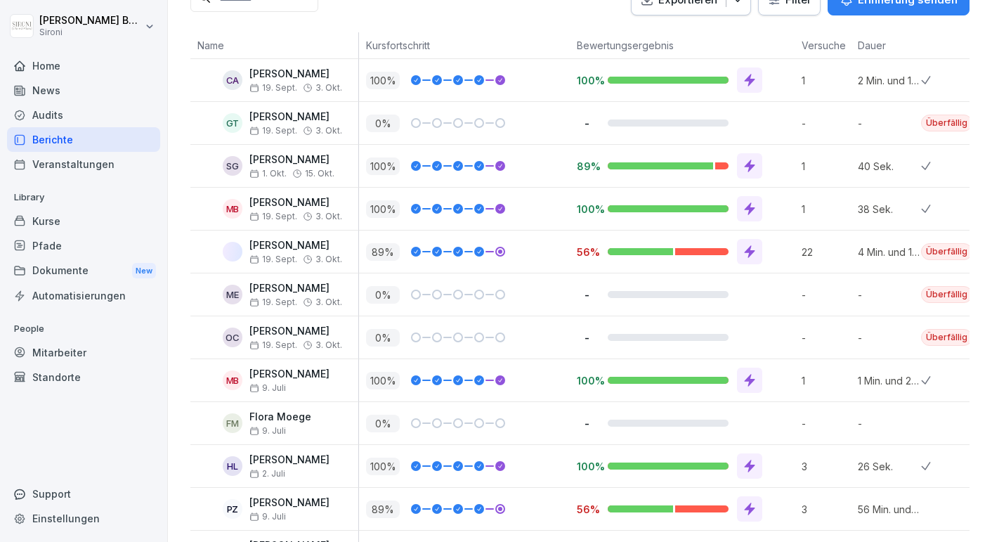
scroll to position [0, 0]
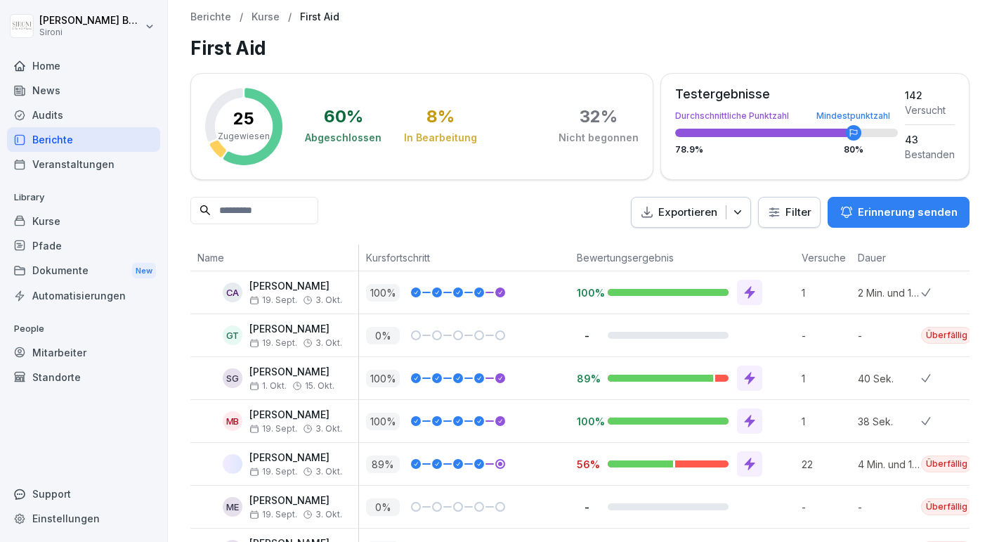
click at [67, 65] on div "Home" at bounding box center [83, 65] width 153 height 25
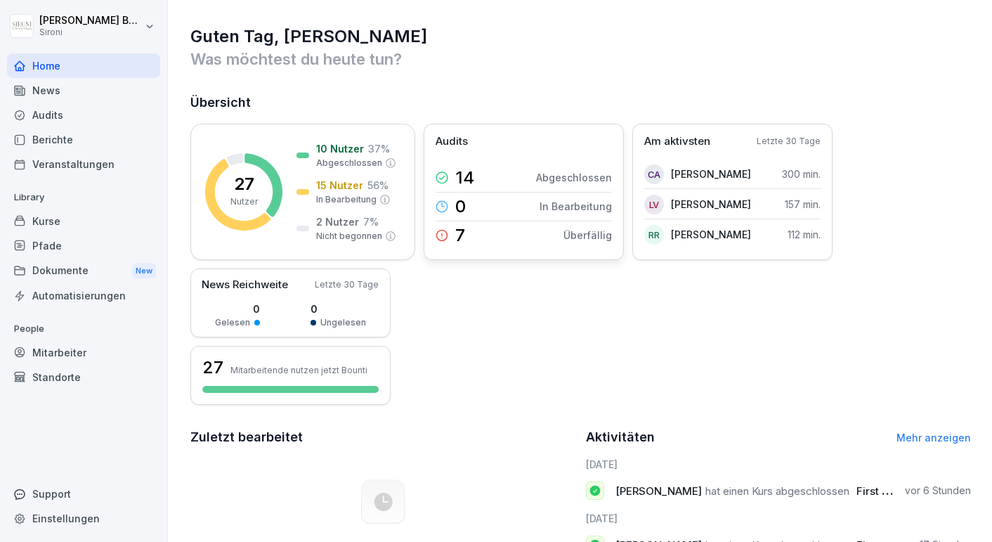
click at [587, 234] on p "Überfällig" at bounding box center [587, 235] width 48 height 15
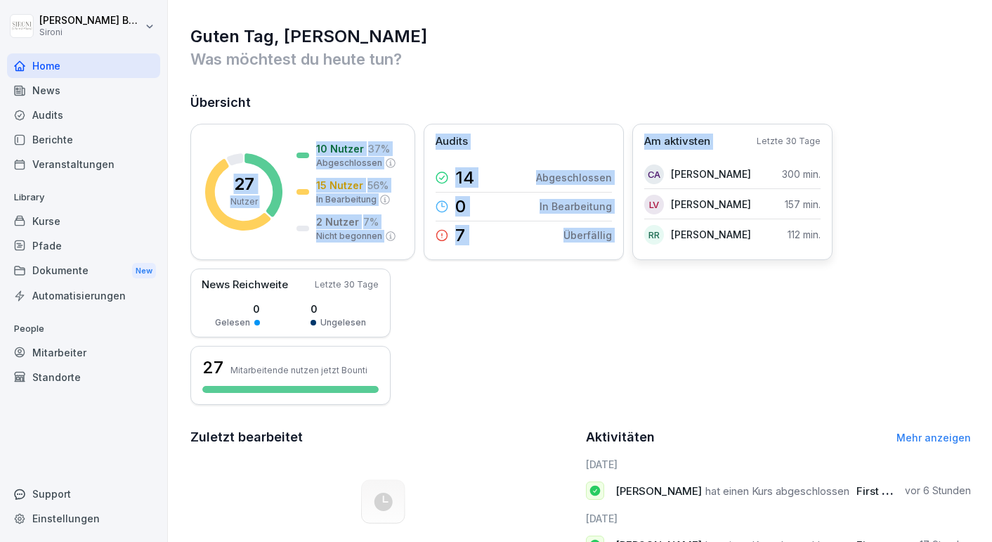
drag, startPoint x: 771, startPoint y: 113, endPoint x: 752, endPoint y: 137, distance: 30.1
click at [755, 136] on div "Übersicht 27 Nutzer 10 Nutzer 37 % Abgeschlossen 15 Nutzer 56 % In Bearbeitung …" at bounding box center [580, 249] width 781 height 312
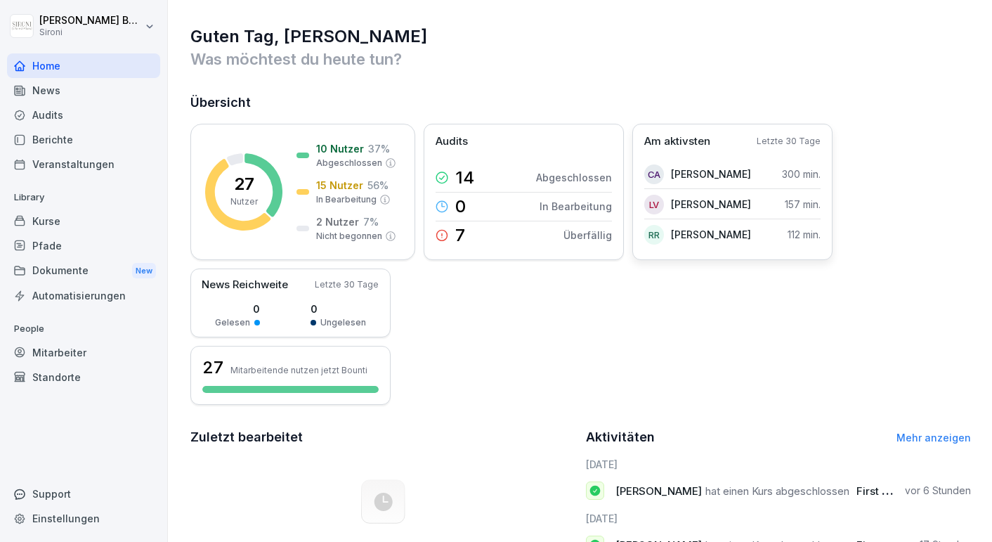
click at [759, 273] on div "27 Nutzer 10 Nutzer 37 % Abgeschlossen 15 Nutzer 56 % In Bearbeitung 2 Nutzer 7…" at bounding box center [580, 264] width 781 height 281
click at [798, 143] on p "Letzte 30 Tage" at bounding box center [789, 141] width 64 height 13
click at [689, 142] on p "Am aktivsten" at bounding box center [677, 141] width 66 height 16
